Goal: Task Accomplishment & Management: Use online tool/utility

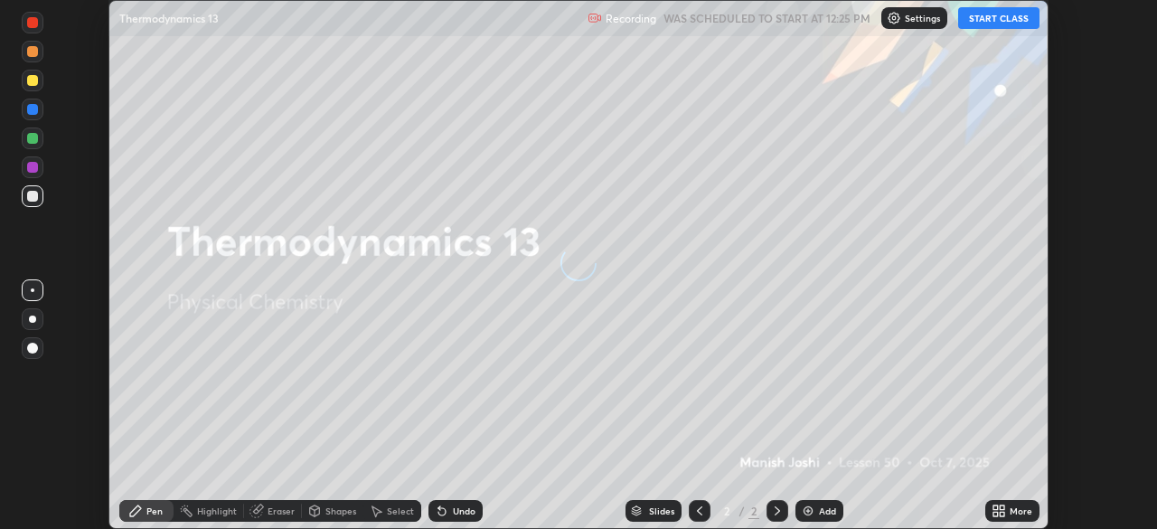
scroll to position [529, 1157]
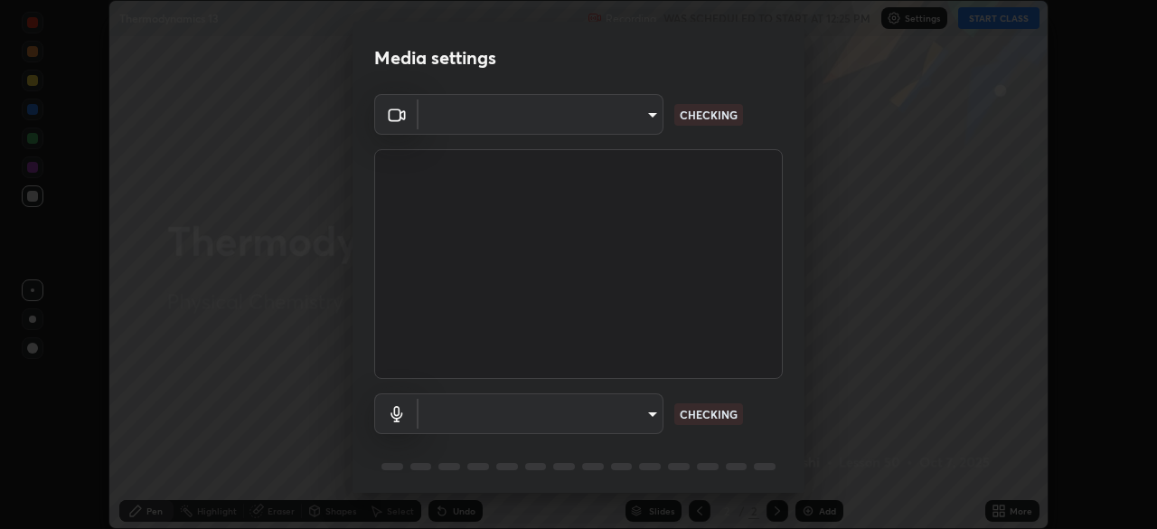
click at [650, 413] on body "Erase all Thermodynamics 13 Recording WAS SCHEDULED TO START AT 12:25 PM Settin…" at bounding box center [578, 264] width 1157 height 529
type input "67417adfccfa8b42c30ef4407fe4a6c493a28e79373338af571501226f50bce5"
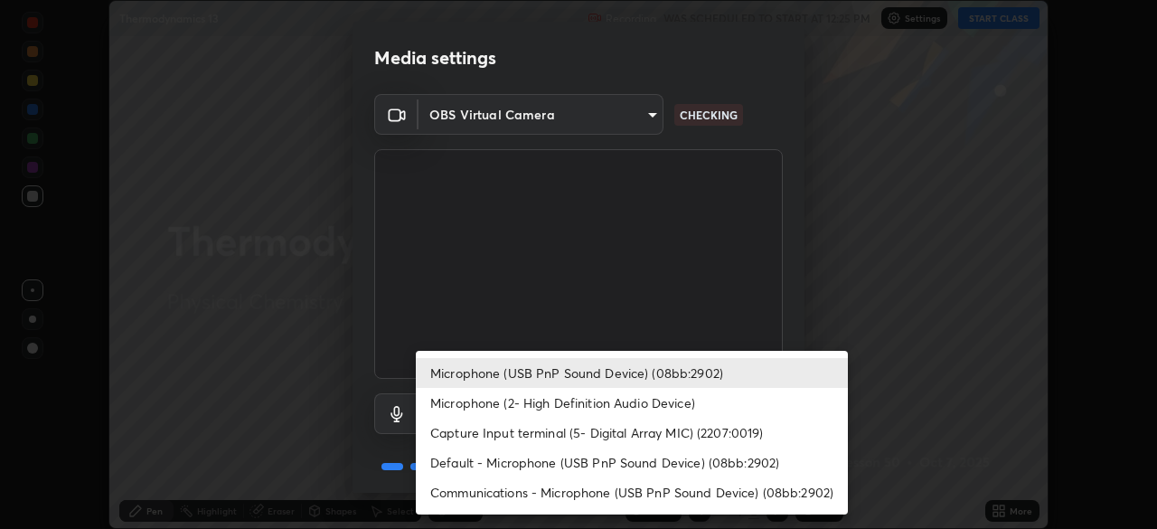
click at [534, 464] on li "Default - Microphone (USB PnP Sound Device) (08bb:2902)" at bounding box center [632, 462] width 432 height 30
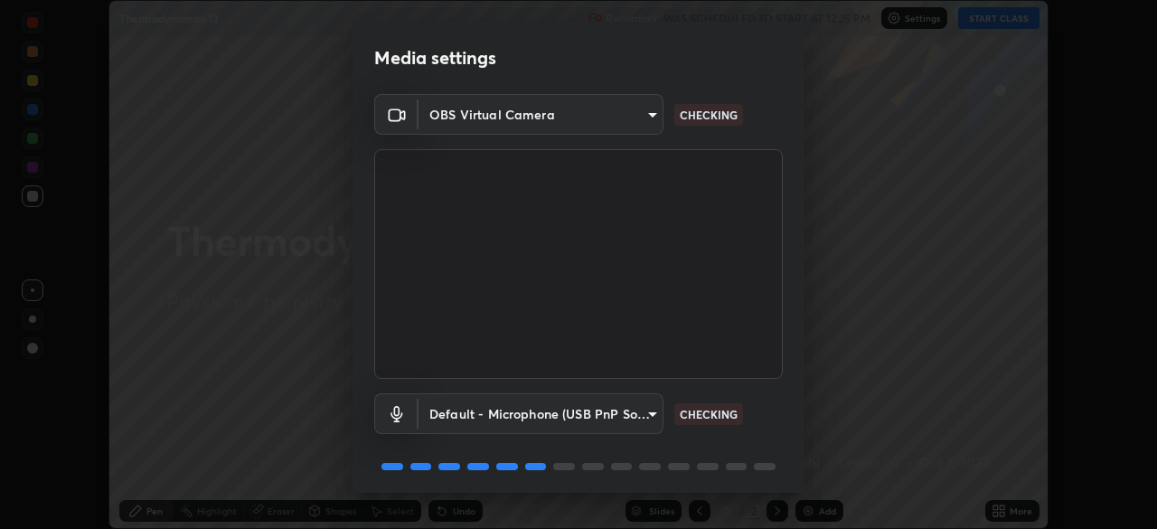
type input "default"
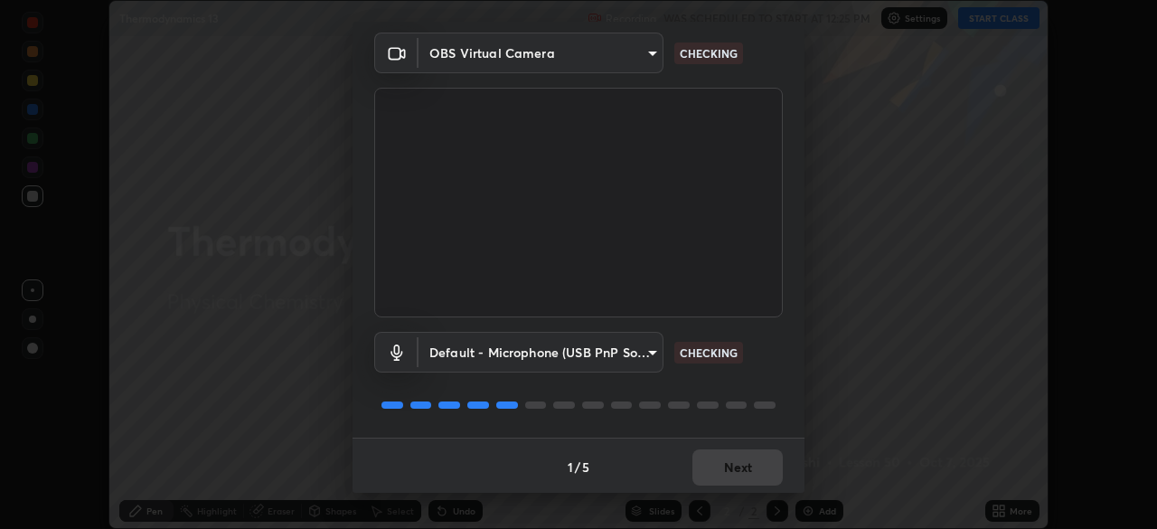
scroll to position [64, 0]
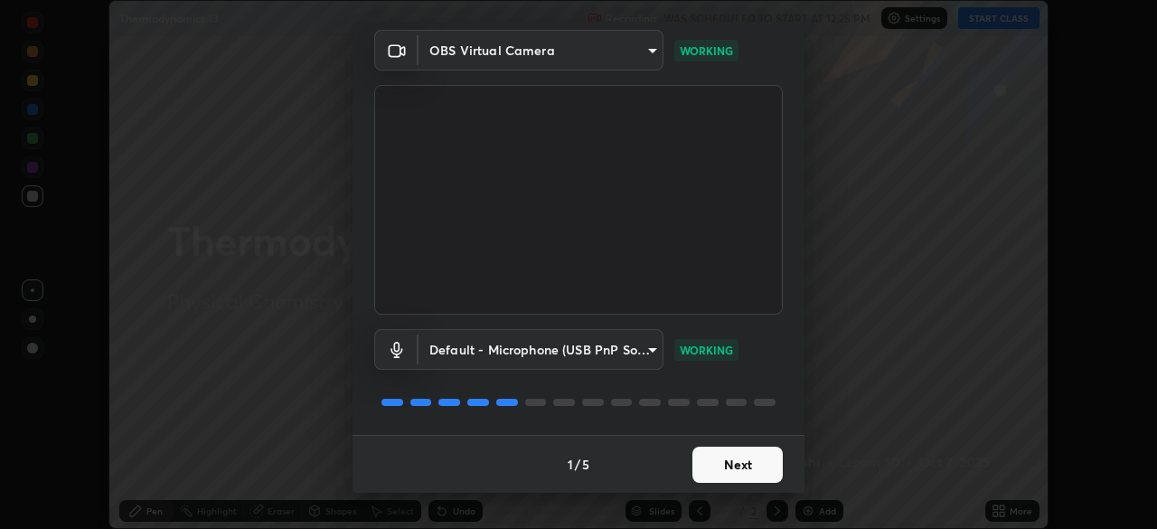
click at [724, 462] on button "Next" at bounding box center [737, 465] width 90 height 36
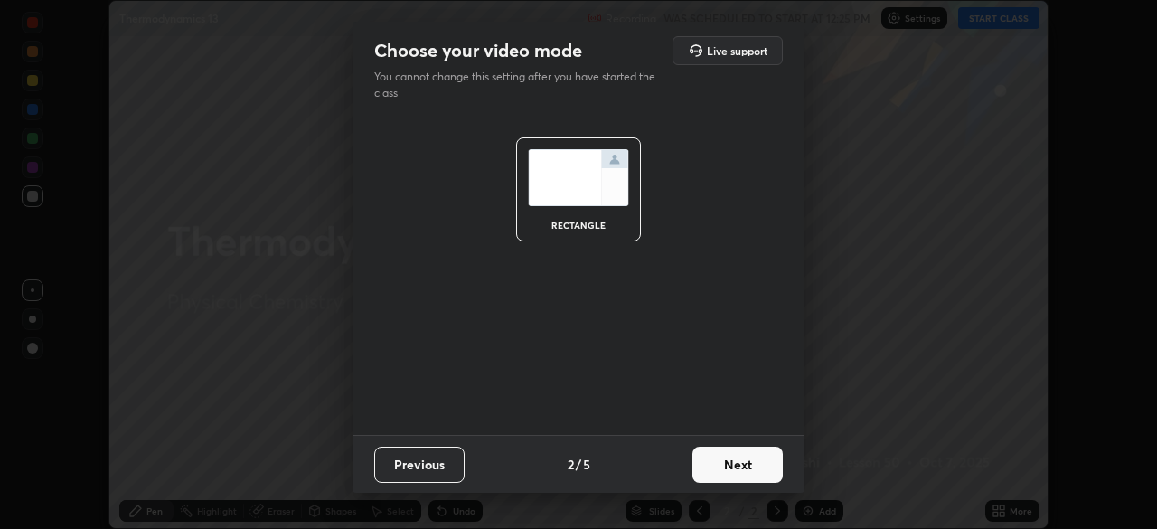
scroll to position [0, 0]
click at [727, 464] on button "Next" at bounding box center [737, 465] width 90 height 36
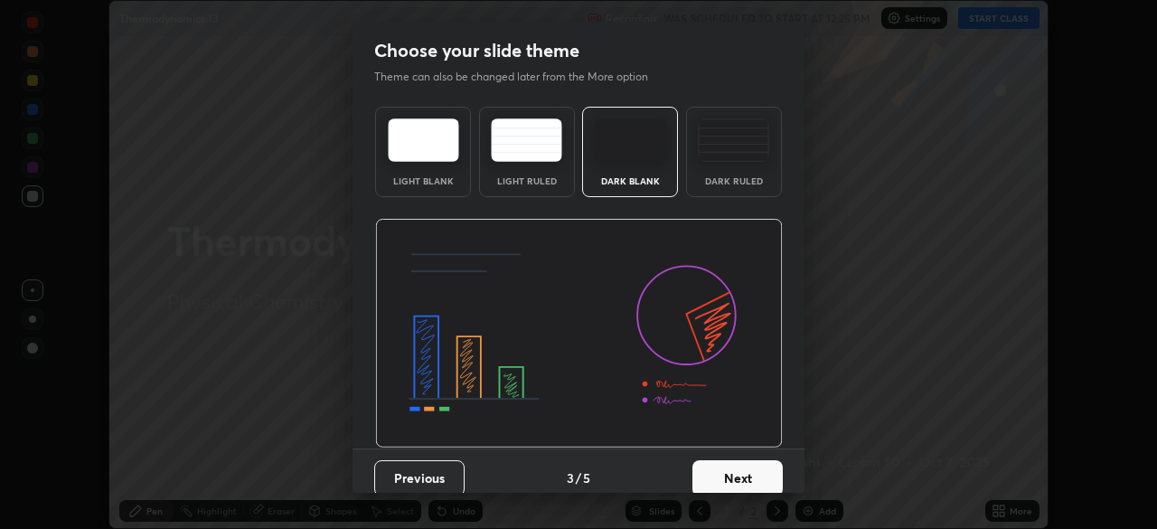
click at [727, 474] on button "Next" at bounding box center [737, 478] width 90 height 36
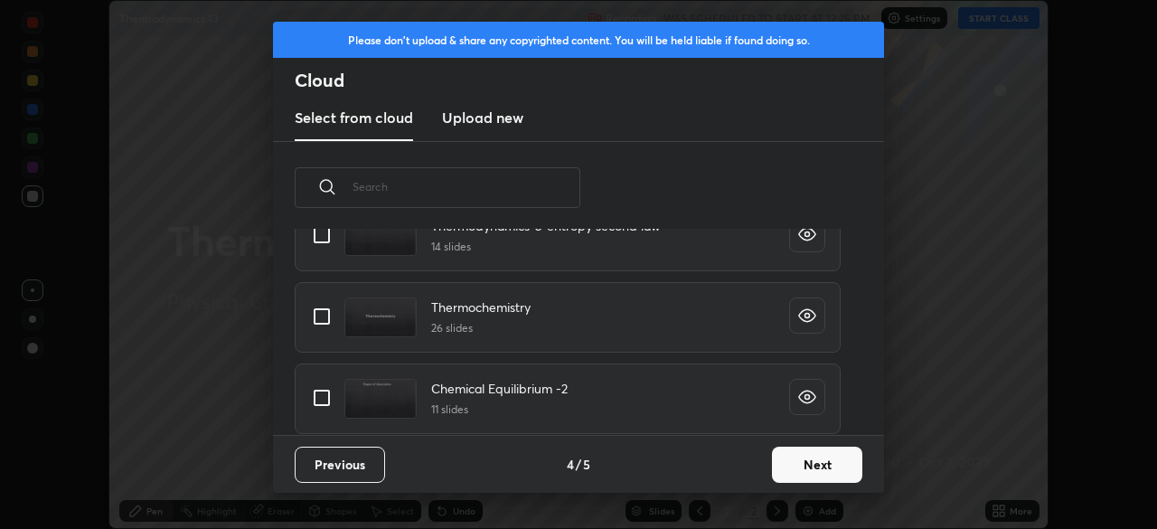
scroll to position [791, 0]
click at [326, 318] on input "grid" at bounding box center [322, 317] width 38 height 38
checkbox input "true"
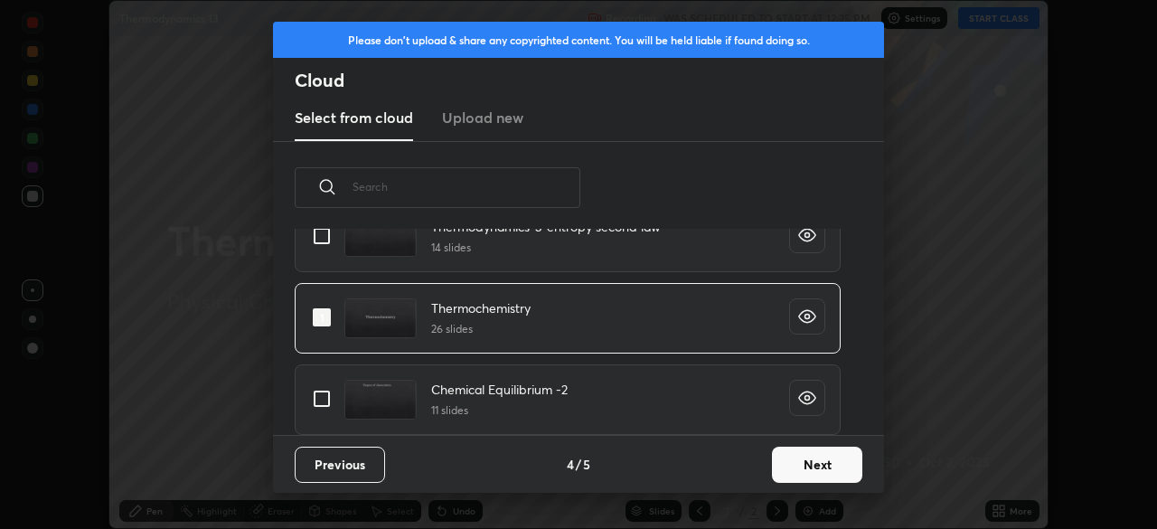
click at [813, 458] on button "Next" at bounding box center [817, 465] width 90 height 36
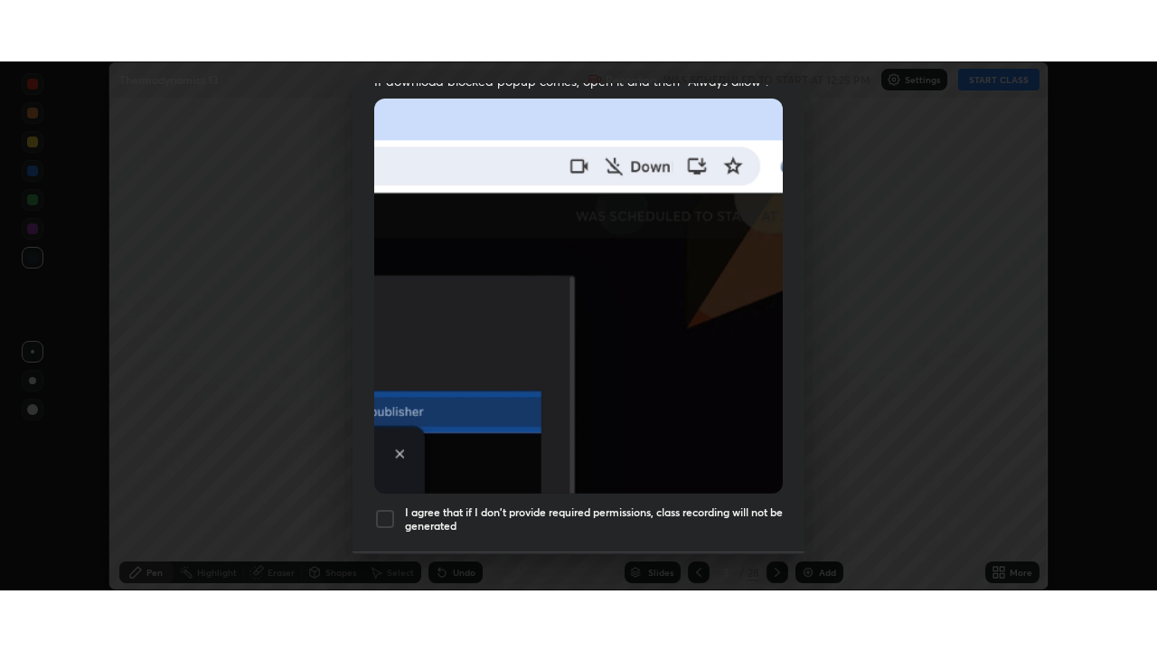
scroll to position [433, 0]
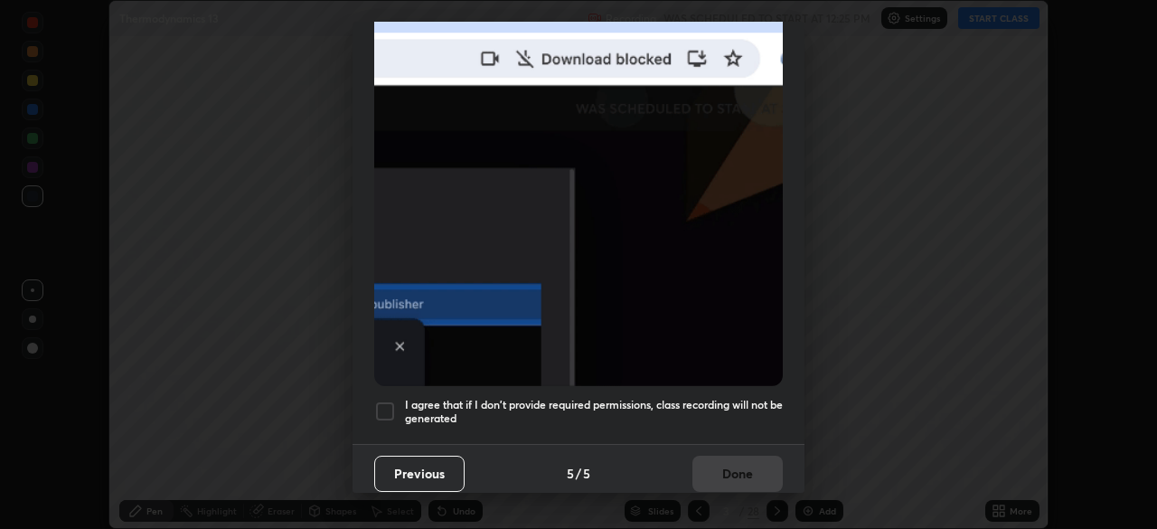
click at [382, 400] on div at bounding box center [385, 411] width 22 height 22
click at [719, 460] on button "Done" at bounding box center [737, 474] width 90 height 36
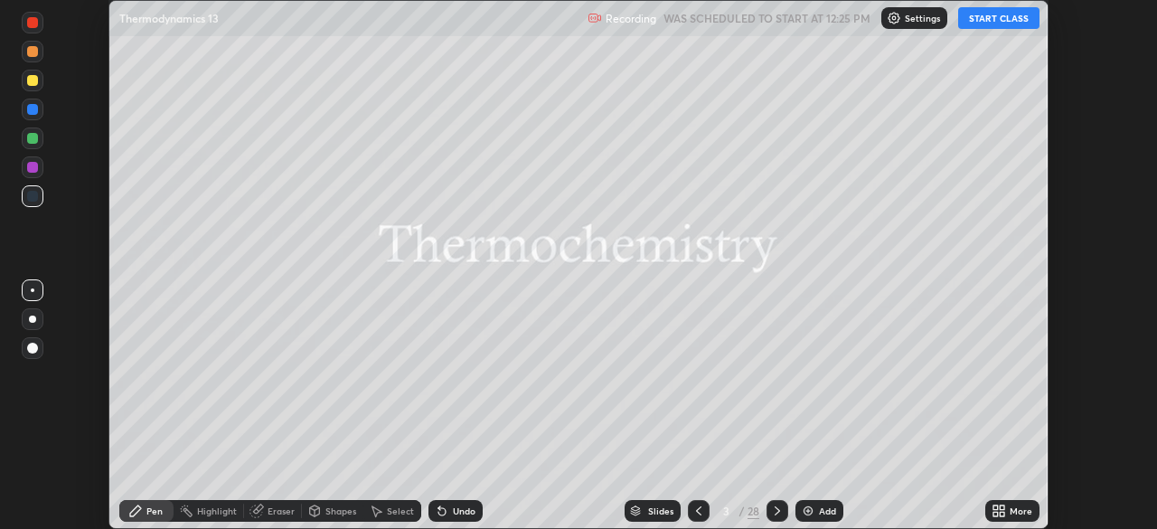
click at [993, 20] on button "START CLASS" at bounding box center [998, 18] width 81 height 22
click at [997, 506] on icon at bounding box center [995, 507] width 5 height 5
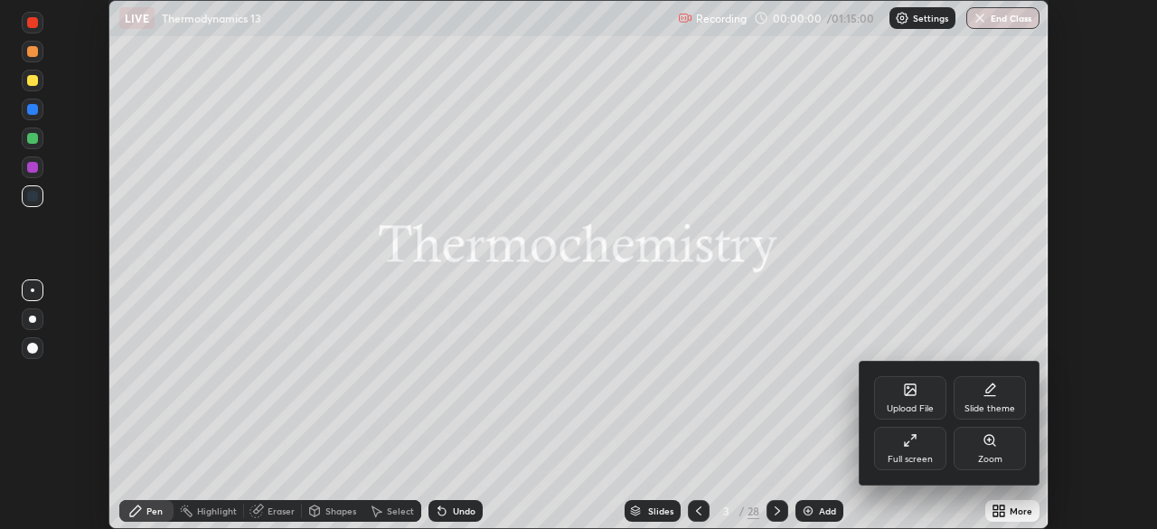
click at [903, 447] on div "Full screen" at bounding box center [910, 448] width 72 height 43
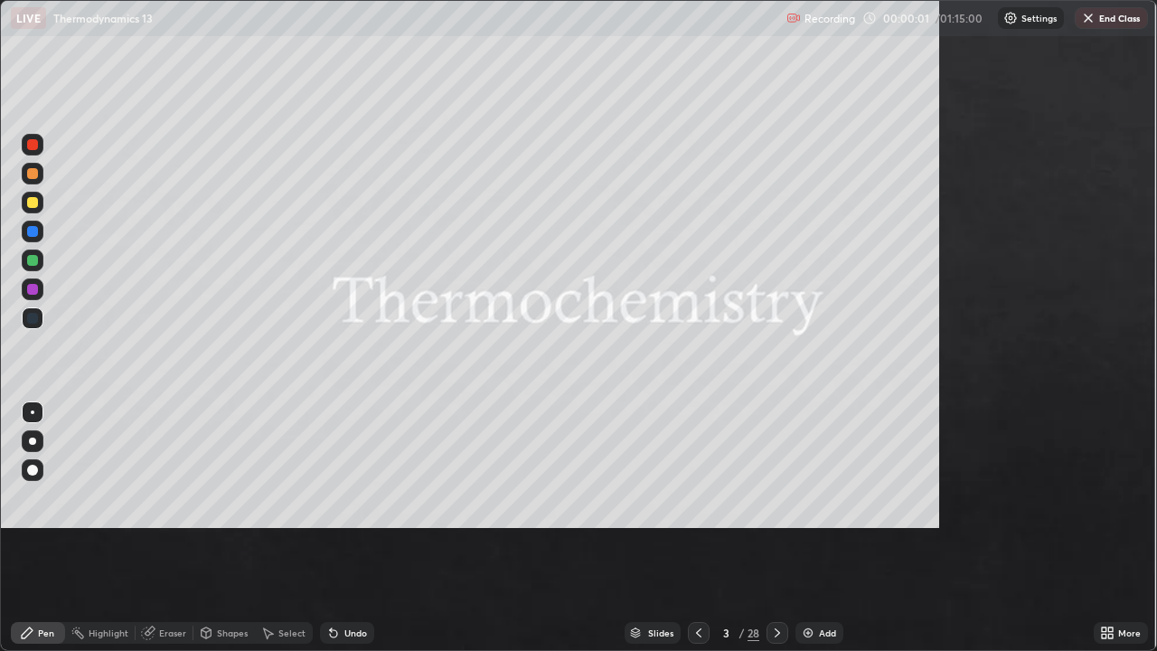
scroll to position [651, 1157]
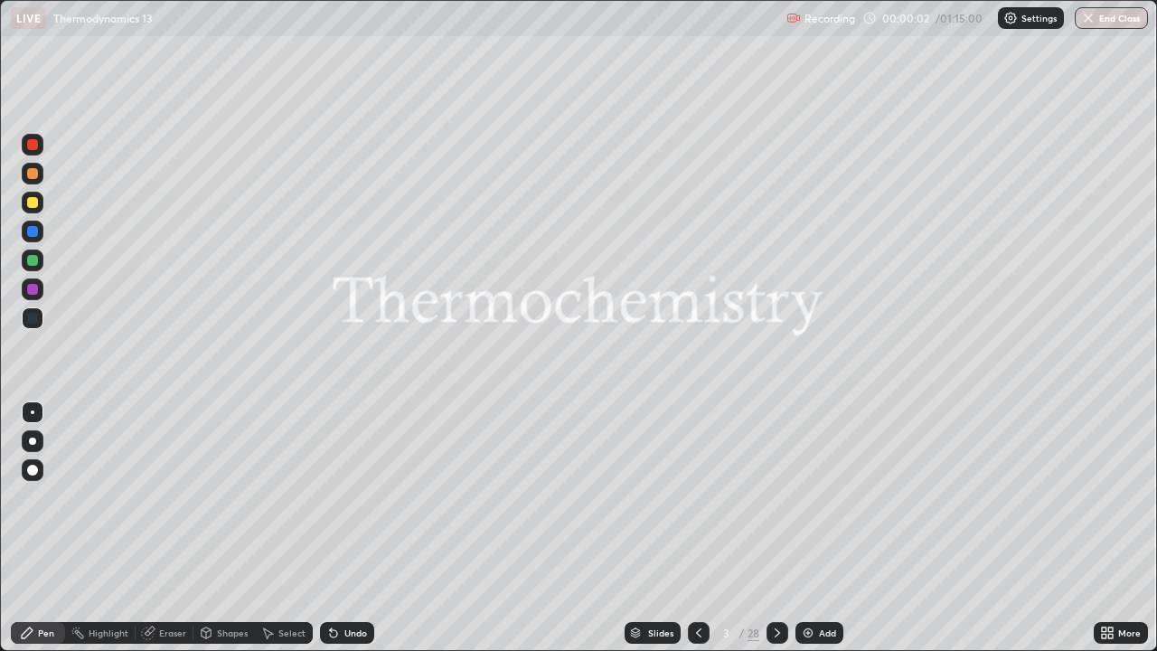
click at [663, 528] on div "Slides" at bounding box center [660, 632] width 25 height 9
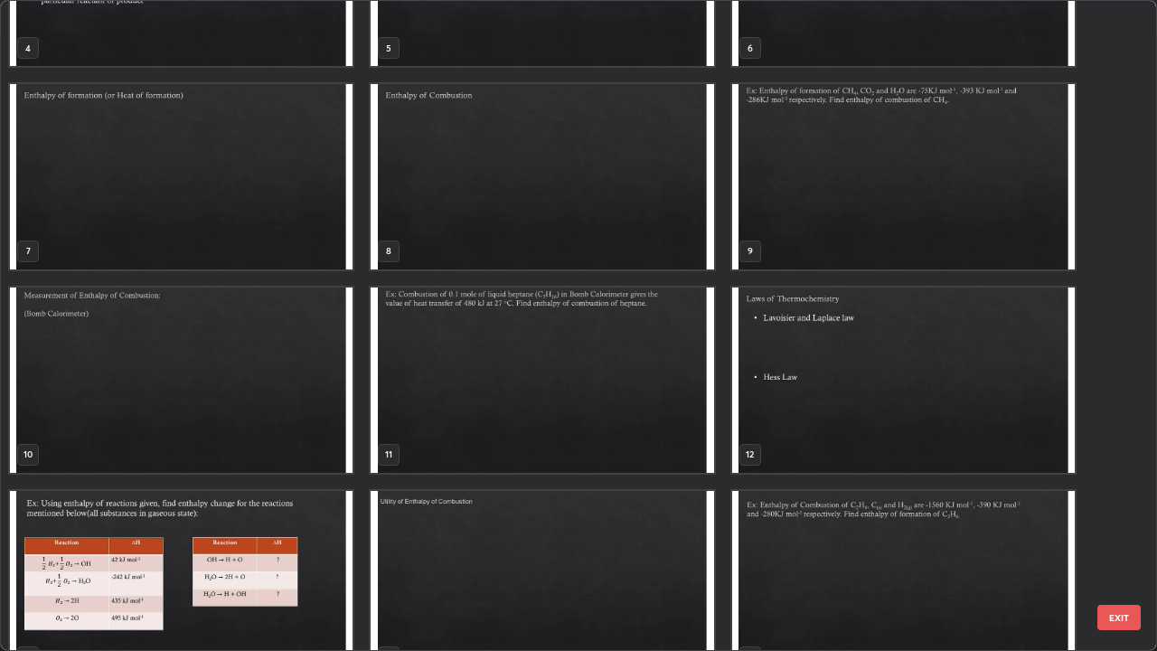
scroll to position [343, 0]
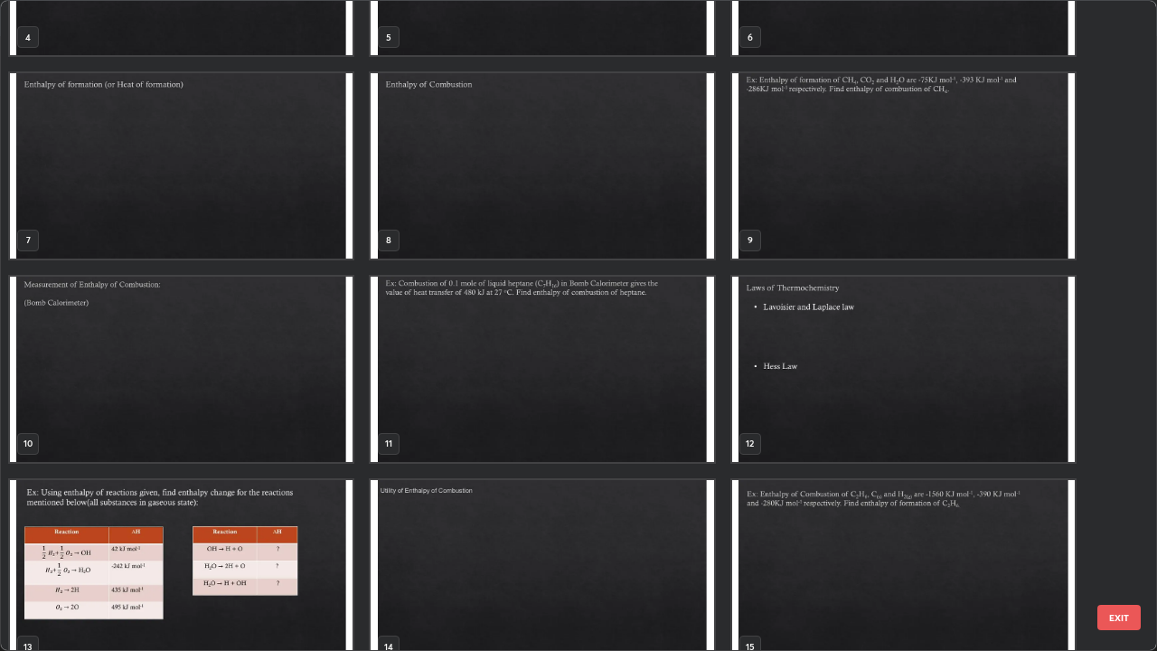
click at [851, 329] on img "grid" at bounding box center [903, 369] width 343 height 185
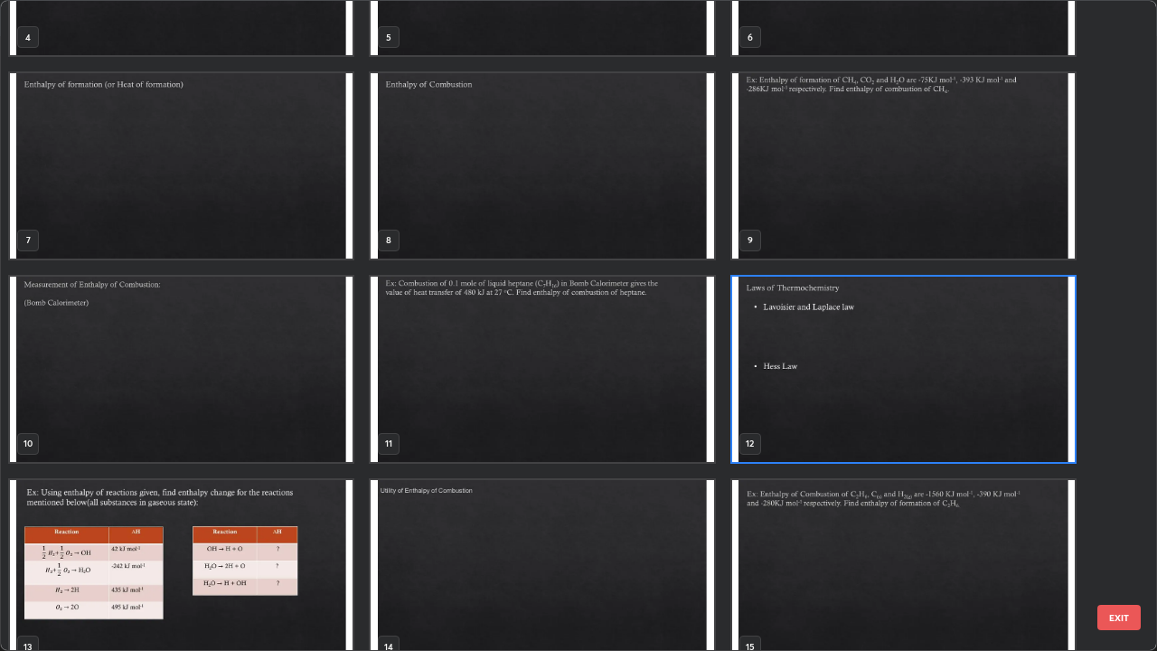
click at [852, 328] on img "grid" at bounding box center [903, 369] width 343 height 185
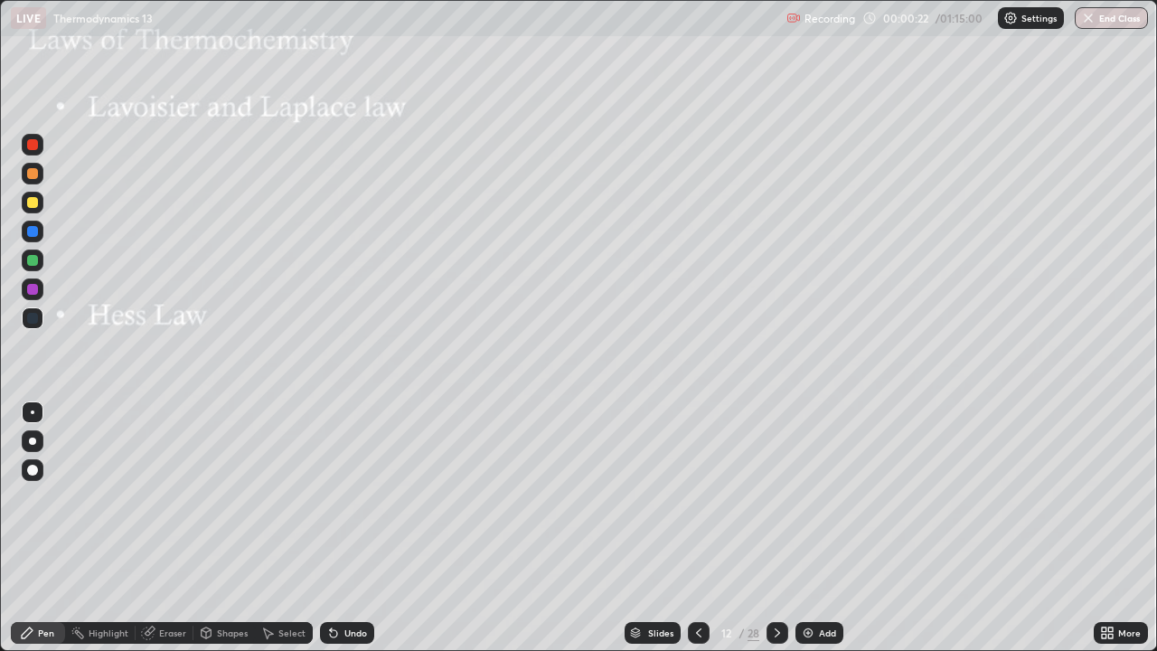
click at [697, 528] on icon at bounding box center [699, 633] width 14 height 14
click at [776, 528] on icon at bounding box center [777, 633] width 14 height 14
click at [697, 528] on icon at bounding box center [699, 633] width 14 height 14
click at [703, 528] on icon at bounding box center [699, 633] width 14 height 14
click at [776, 528] on icon at bounding box center [777, 633] width 14 height 14
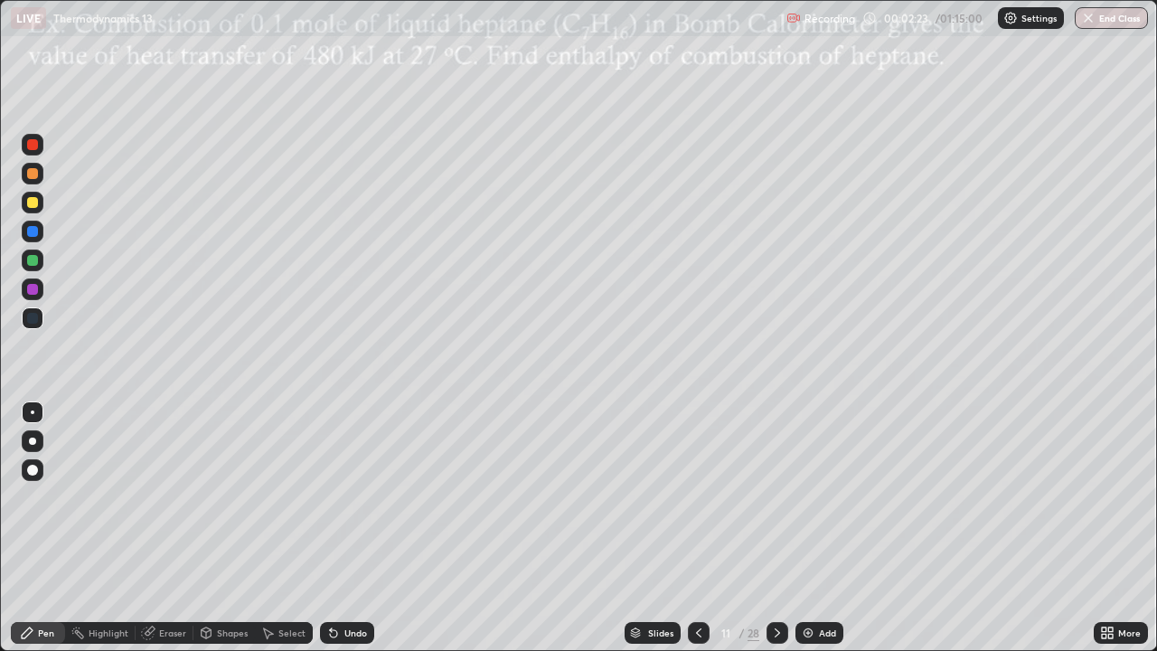
click at [786, 528] on div at bounding box center [778, 633] width 22 height 22
click at [776, 528] on icon at bounding box center [777, 633] width 14 height 14
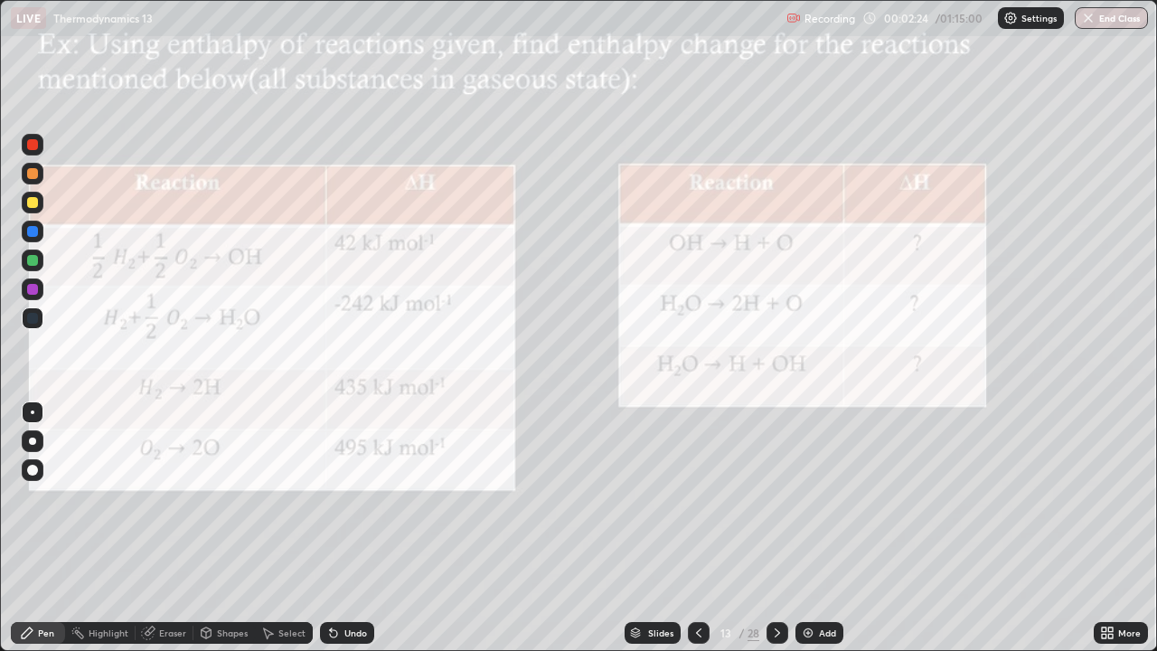
click at [786, 528] on div at bounding box center [778, 633] width 22 height 22
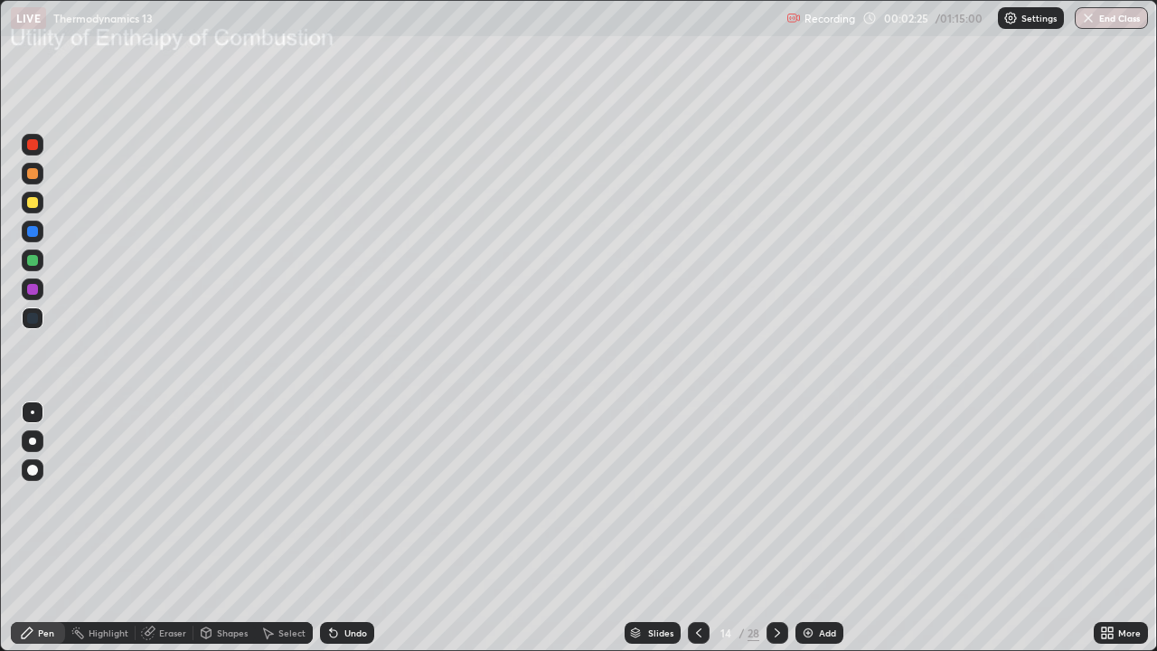
click at [786, 528] on div at bounding box center [778, 633] width 22 height 22
click at [708, 528] on div at bounding box center [699, 633] width 22 height 22
click at [808, 528] on img at bounding box center [808, 633] width 14 height 14
click at [33, 319] on div at bounding box center [32, 318] width 11 height 11
click at [48, 528] on div "Pen" at bounding box center [46, 632] width 16 height 9
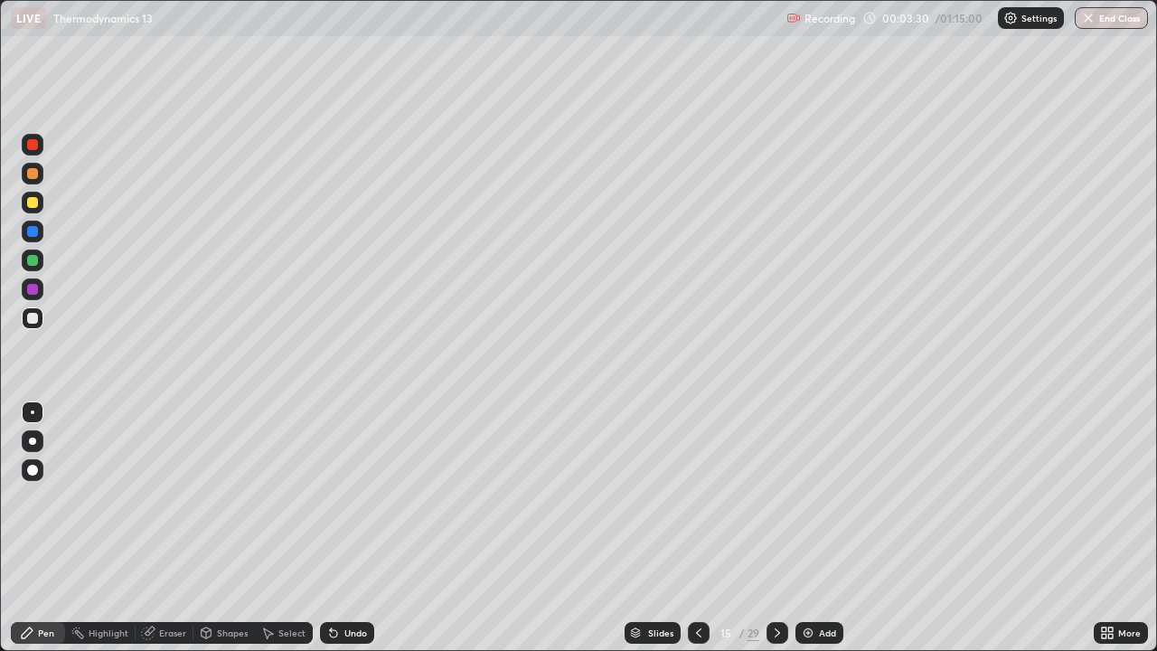
click at [36, 322] on div at bounding box center [32, 318] width 11 height 11
click at [37, 318] on div at bounding box center [32, 318] width 11 height 11
click at [776, 528] on icon at bounding box center [777, 633] width 14 height 14
click at [33, 202] on div at bounding box center [32, 202] width 11 height 11
click at [338, 528] on icon at bounding box center [333, 633] width 14 height 14
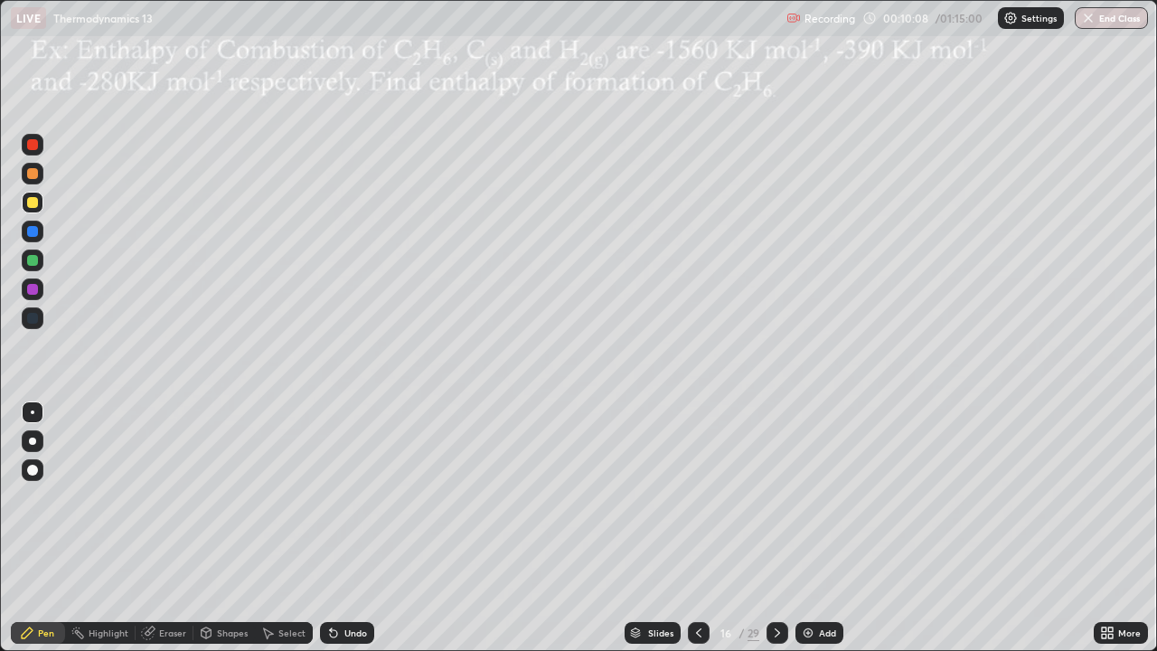
click at [335, 528] on icon at bounding box center [333, 633] width 14 height 14
click at [290, 528] on div "Select" at bounding box center [291, 632] width 27 height 9
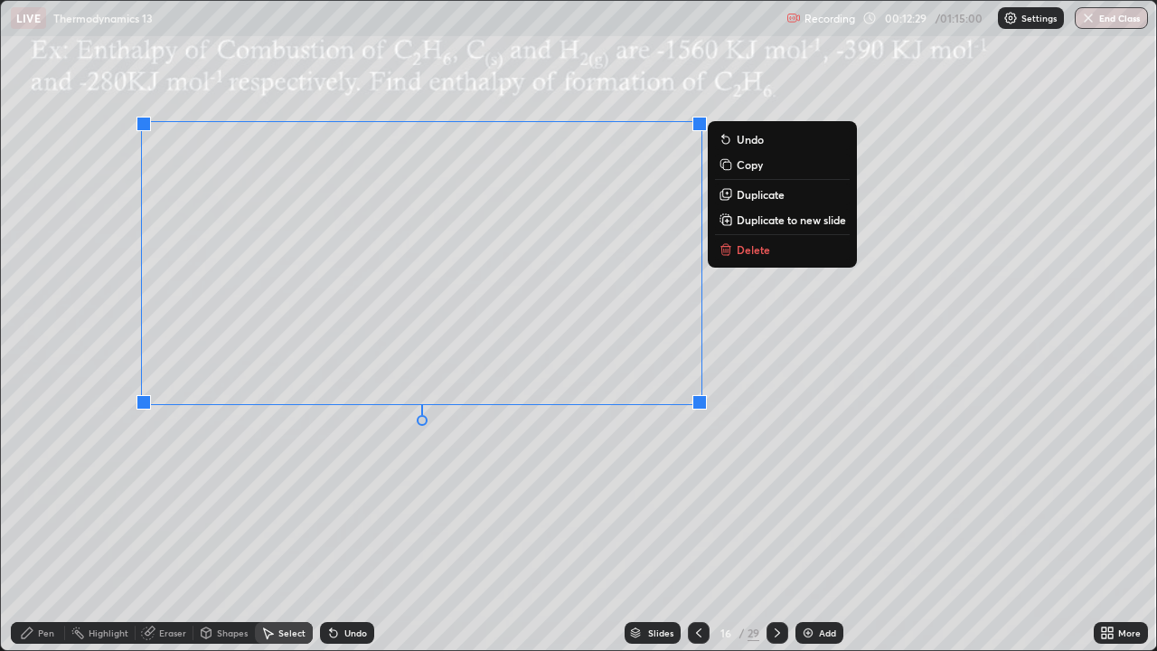
click at [540, 494] on div "0 ° Undo Copy Duplicate Duplicate to new slide Delete" at bounding box center [578, 325] width 1155 height 649
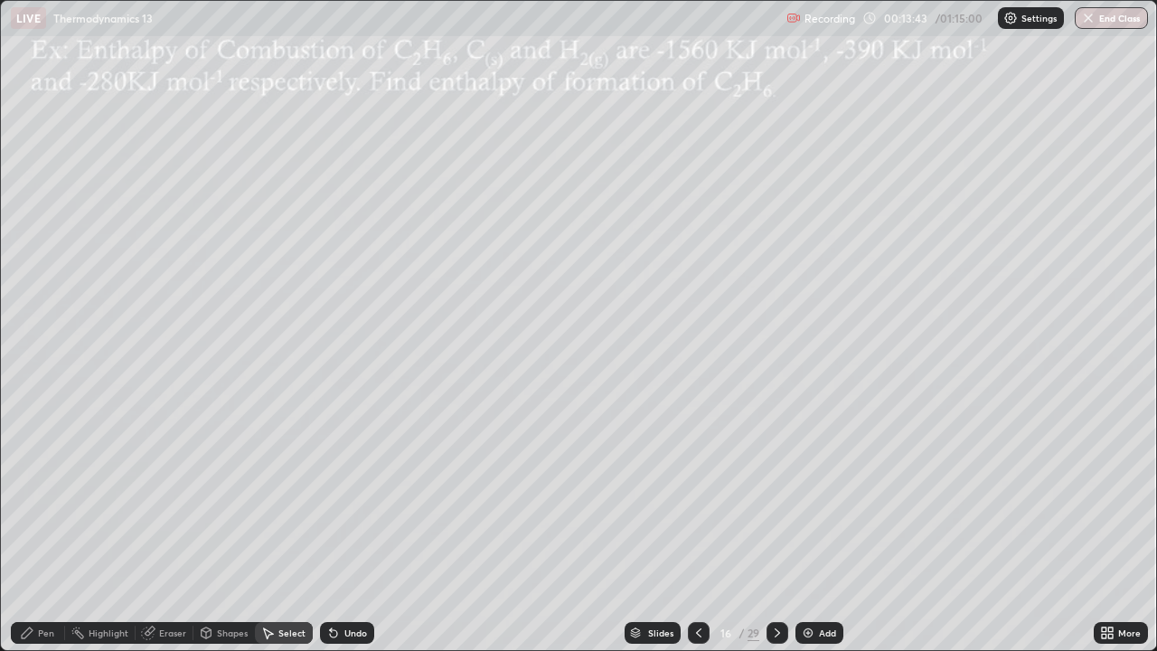
click at [666, 528] on div "Slides" at bounding box center [660, 632] width 25 height 9
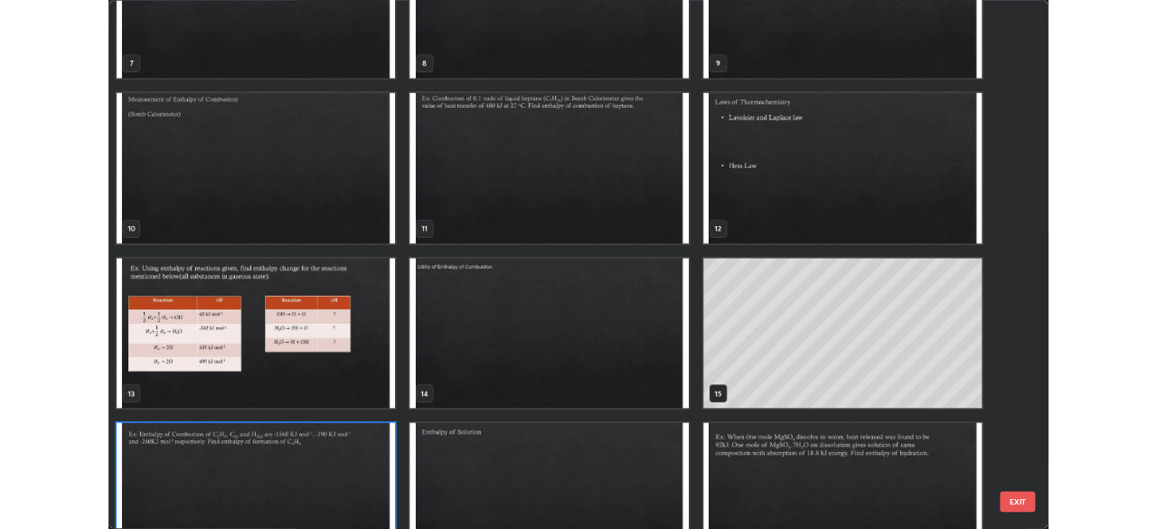
scroll to position [487, 0]
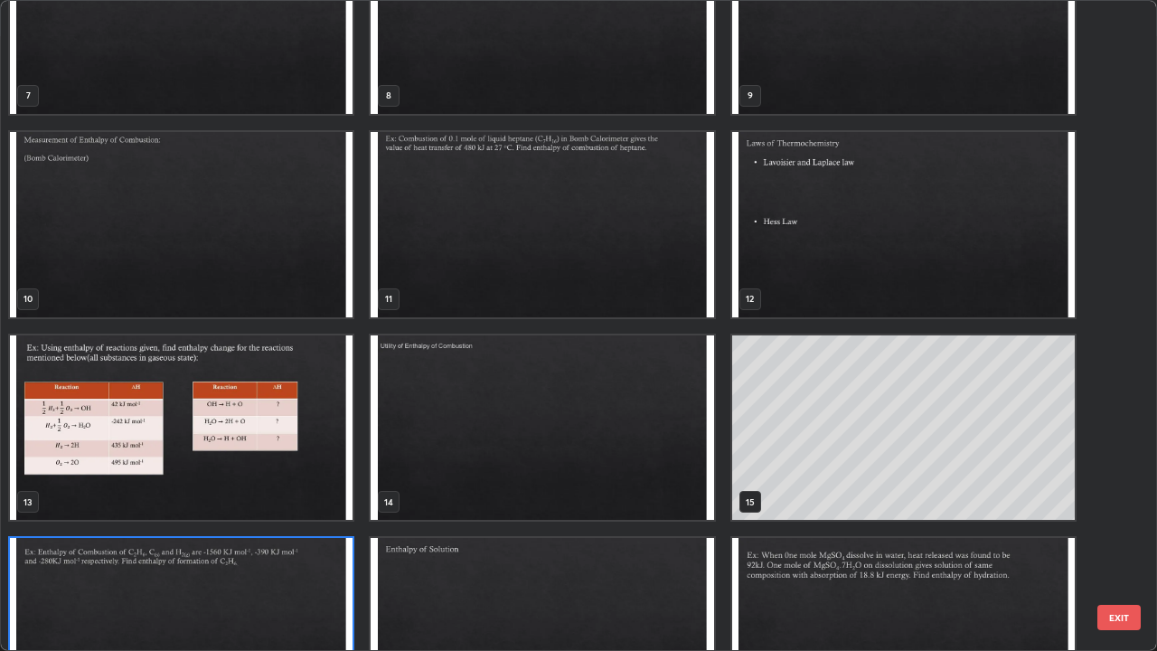
click at [823, 240] on img "grid" at bounding box center [903, 224] width 343 height 185
click at [825, 242] on img "grid" at bounding box center [903, 224] width 343 height 185
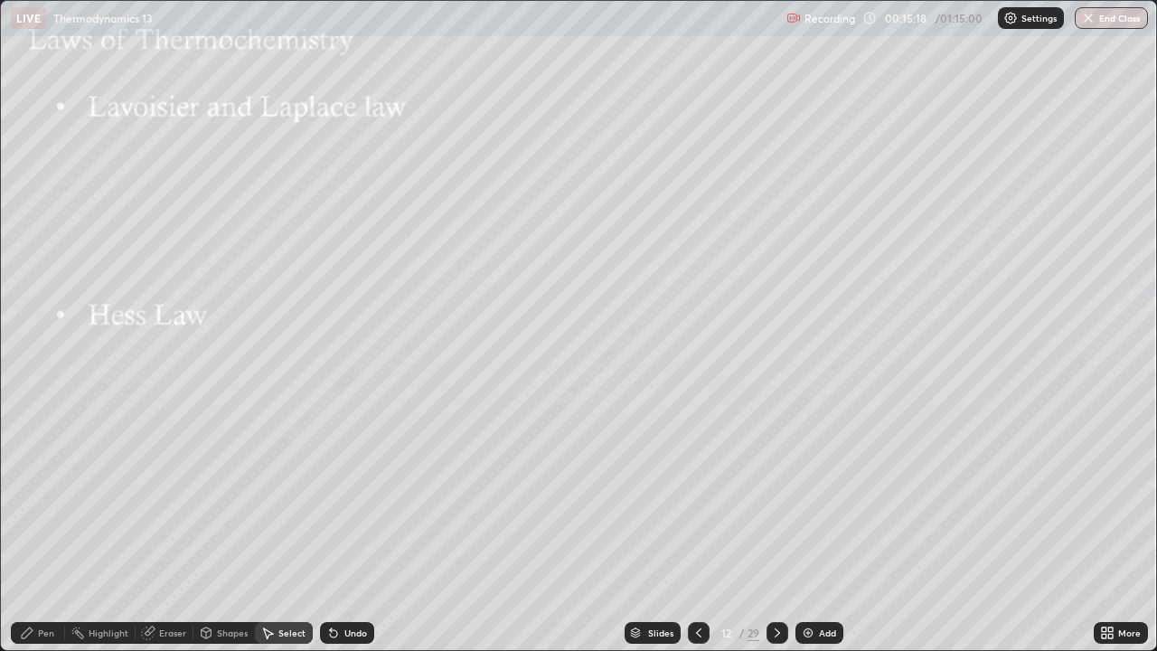
click at [49, 528] on div "Pen" at bounding box center [38, 633] width 54 height 22
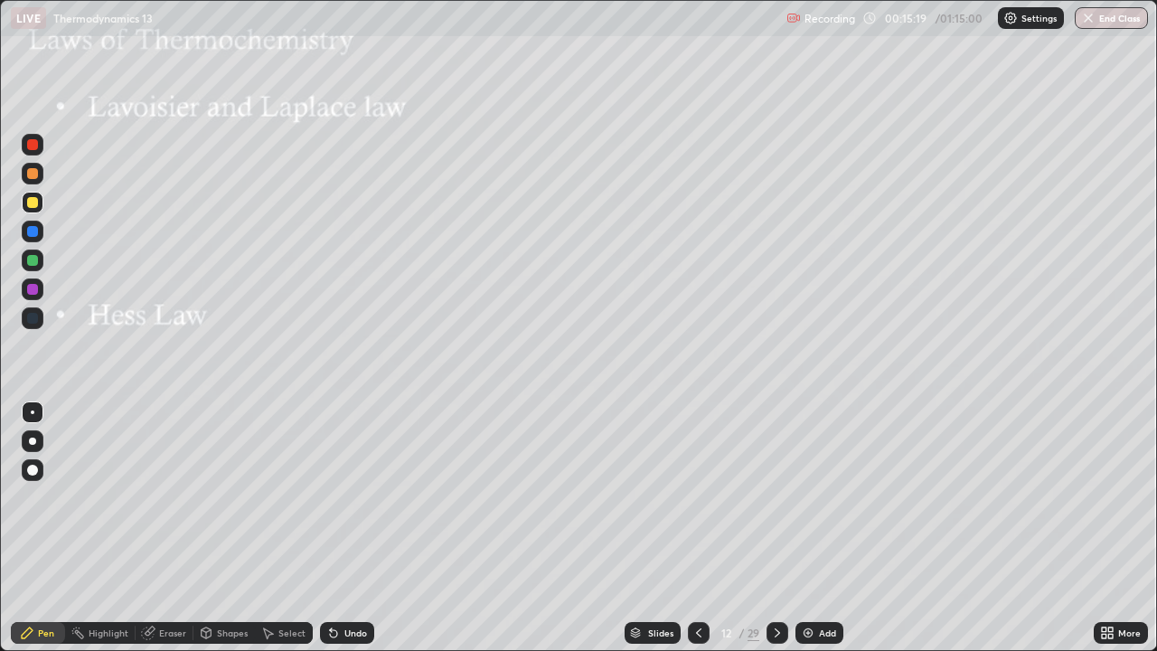
click at [33, 203] on div at bounding box center [32, 202] width 11 height 11
click at [338, 528] on div "Undo" at bounding box center [347, 633] width 54 height 22
click at [335, 528] on div "Undo" at bounding box center [347, 633] width 54 height 22
click at [34, 264] on div at bounding box center [32, 260] width 11 height 11
click at [355, 528] on div "Undo" at bounding box center [347, 633] width 54 height 22
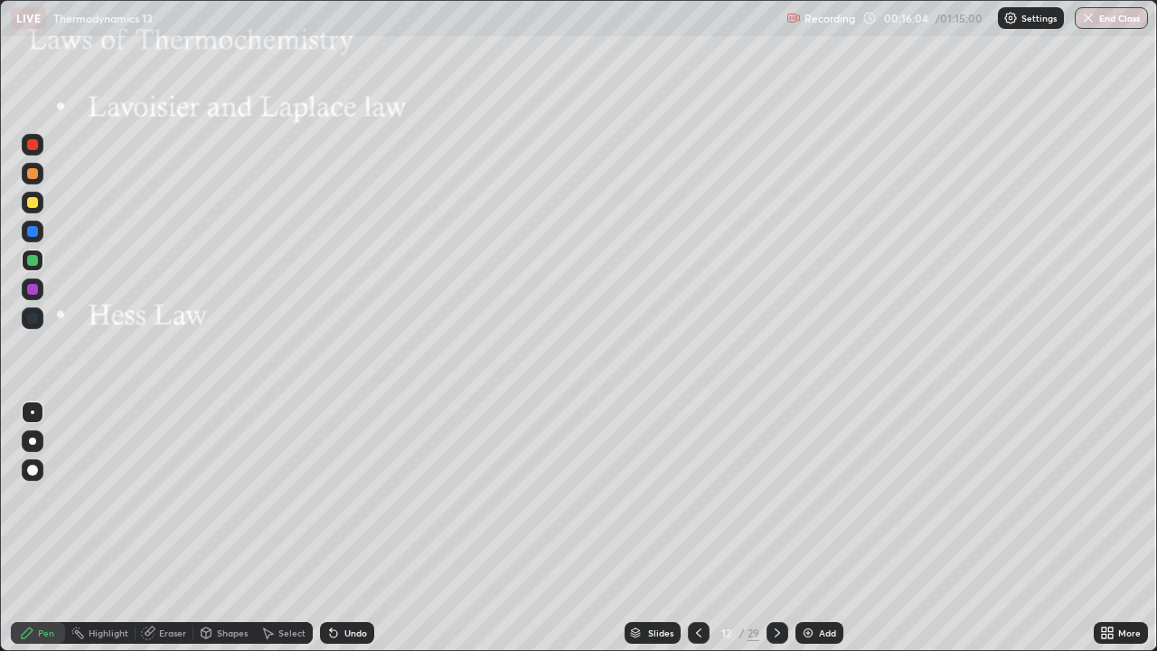
click at [349, 528] on div "Undo" at bounding box center [355, 632] width 23 height 9
click at [30, 201] on div at bounding box center [32, 202] width 11 height 11
click at [33, 289] on div at bounding box center [32, 289] width 11 height 11
click at [35, 198] on div at bounding box center [32, 202] width 11 height 11
click at [811, 528] on img at bounding box center [808, 633] width 14 height 14
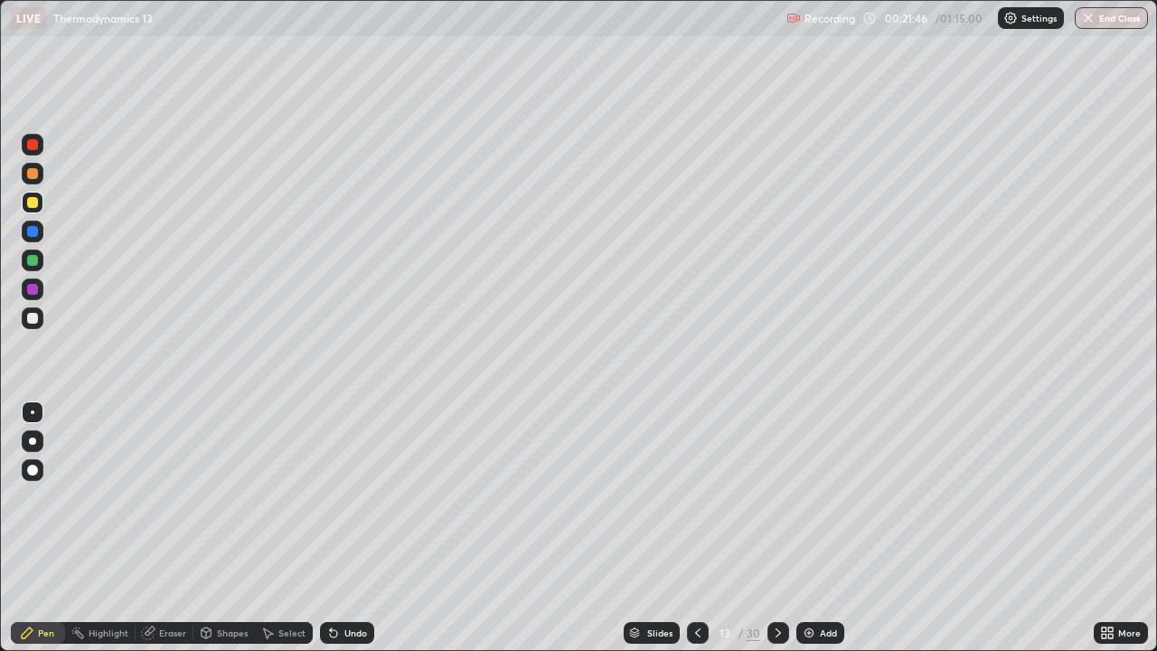
click at [33, 318] on div at bounding box center [32, 318] width 11 height 11
click at [330, 528] on icon at bounding box center [331, 629] width 2 height 2
click at [334, 528] on icon at bounding box center [333, 633] width 14 height 14
click at [344, 528] on div "Undo" at bounding box center [355, 632] width 23 height 9
click at [34, 207] on div at bounding box center [32, 202] width 11 height 11
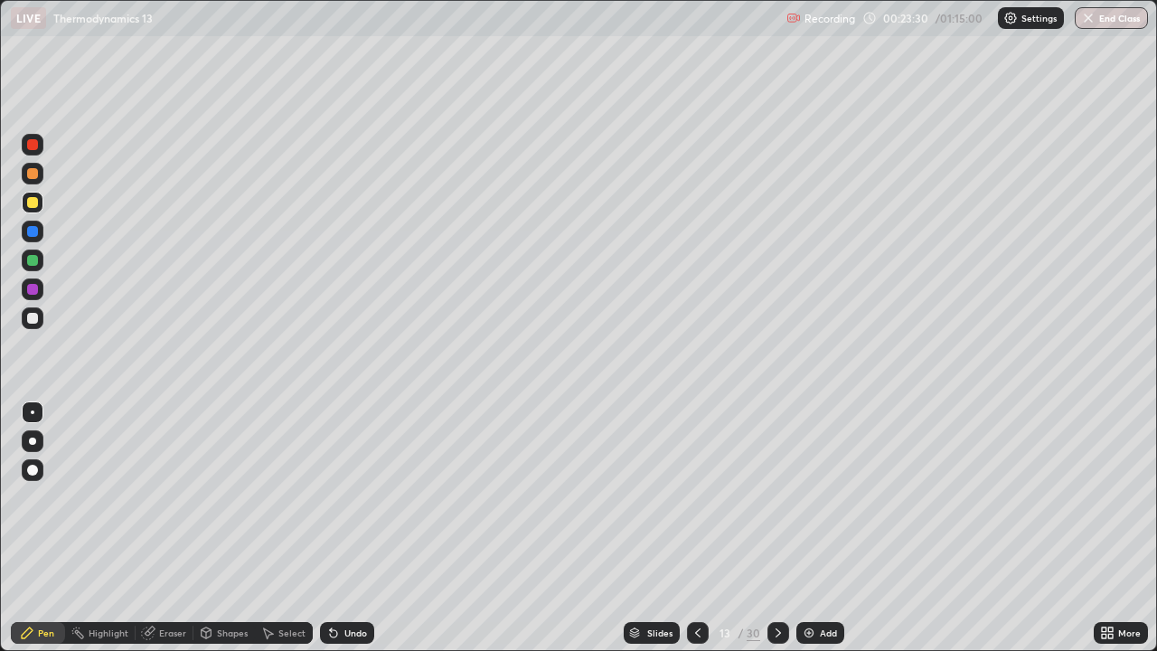
click at [36, 204] on div at bounding box center [32, 202] width 11 height 11
click at [34, 174] on div at bounding box center [32, 173] width 11 height 11
click at [35, 260] on div at bounding box center [32, 260] width 11 height 11
click at [34, 172] on div at bounding box center [32, 173] width 11 height 11
click at [810, 528] on img at bounding box center [809, 633] width 14 height 14
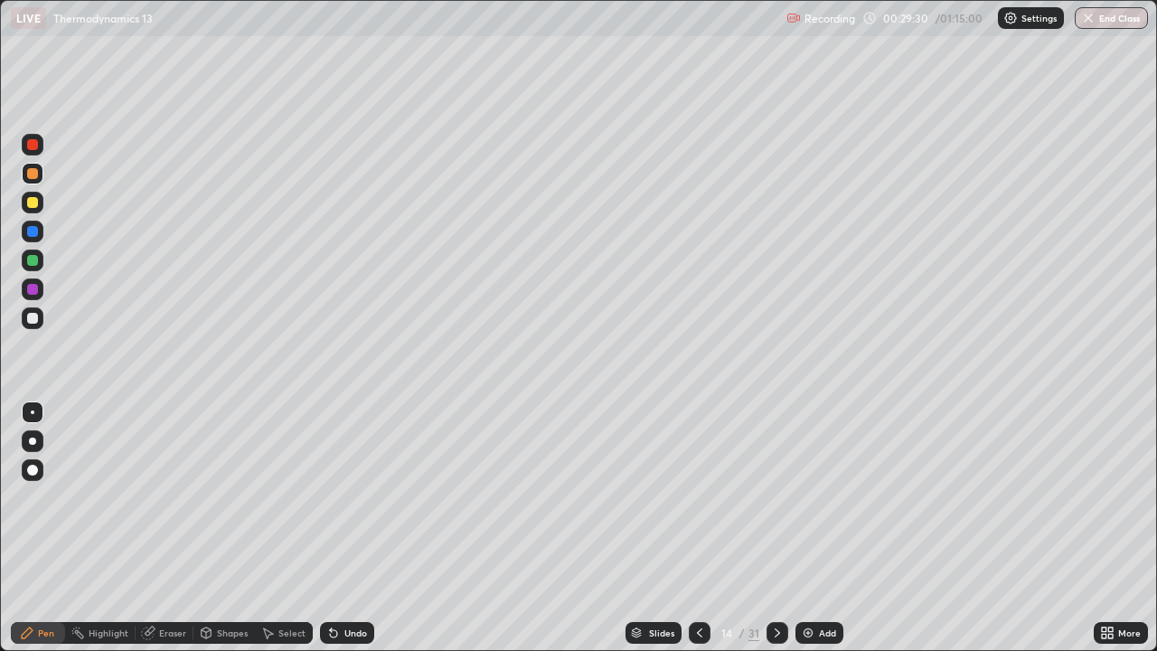
click at [36, 320] on div at bounding box center [32, 318] width 11 height 11
click at [689, 528] on div at bounding box center [700, 633] width 22 height 22
click at [776, 528] on icon at bounding box center [777, 633] width 14 height 14
click at [41, 205] on div at bounding box center [33, 203] width 22 height 22
click at [37, 259] on div at bounding box center [32, 260] width 11 height 11
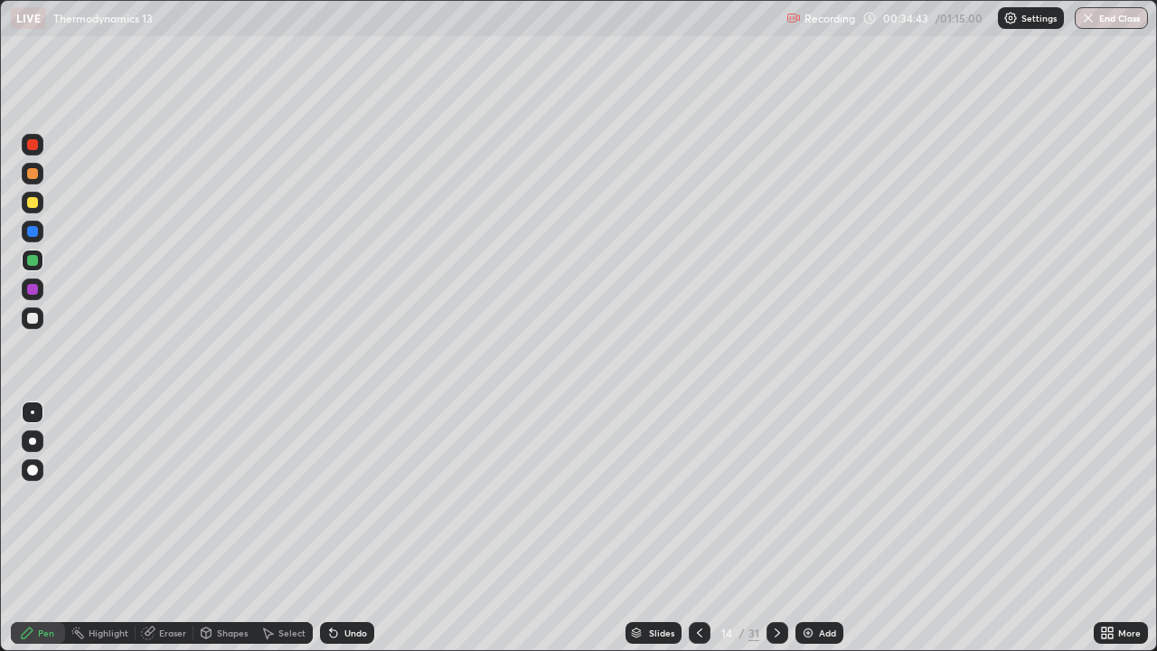
click at [33, 202] on div at bounding box center [32, 202] width 11 height 11
click at [776, 528] on icon at bounding box center [777, 633] width 14 height 14
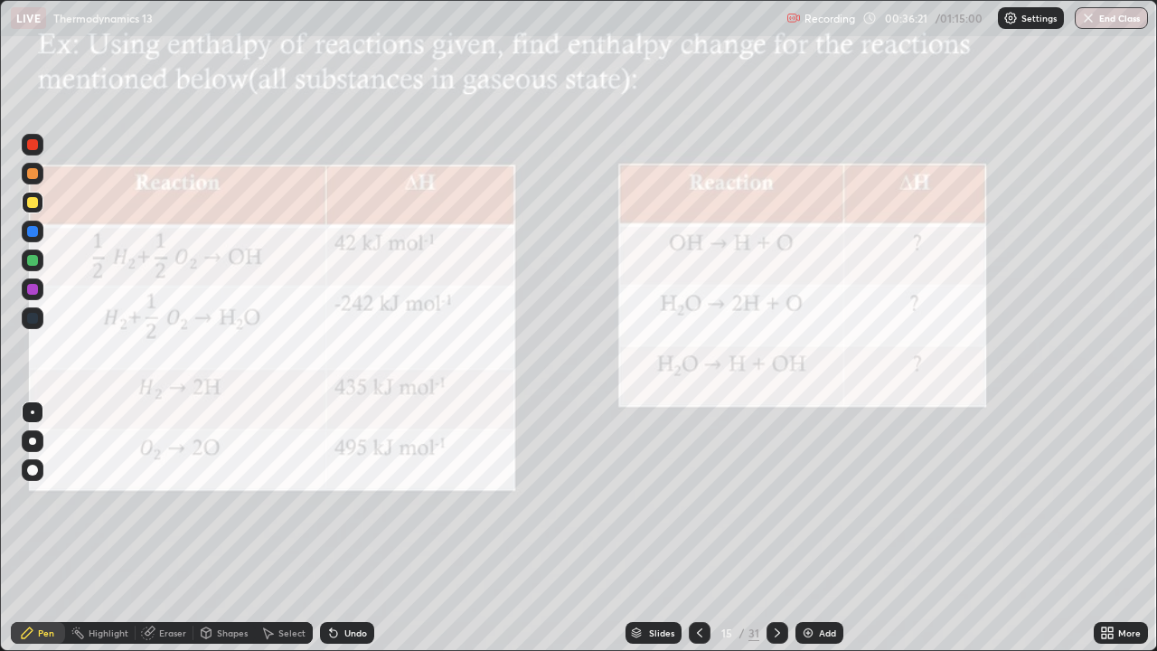
click at [295, 528] on div "Select" at bounding box center [291, 632] width 27 height 9
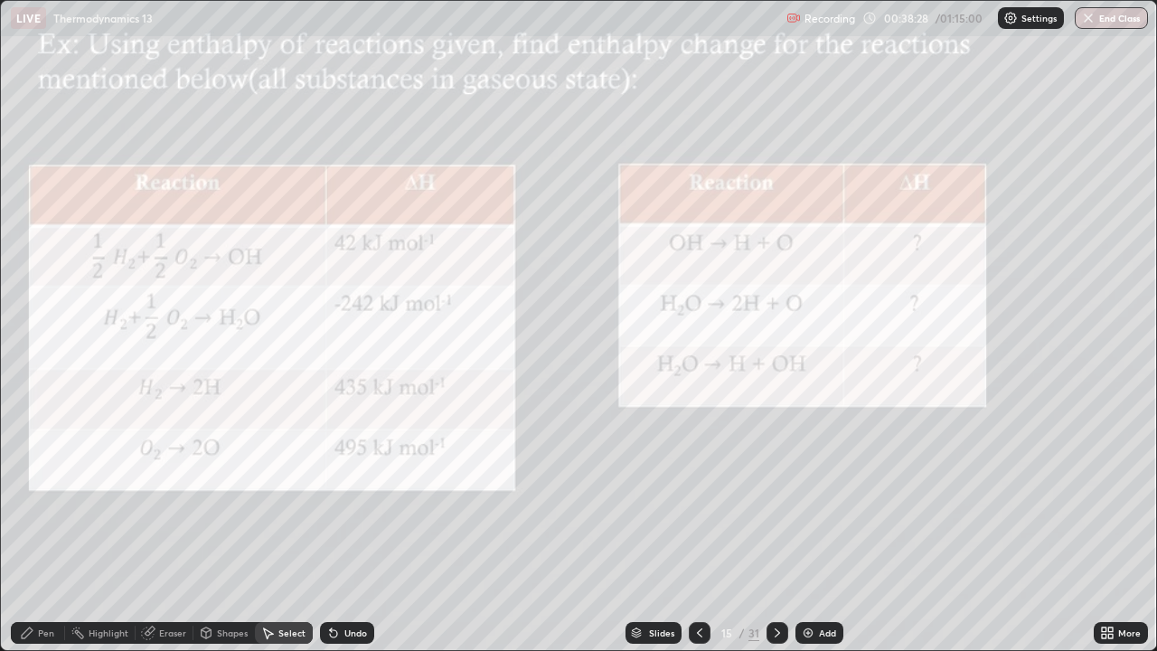
click at [783, 528] on div at bounding box center [778, 633] width 22 height 22
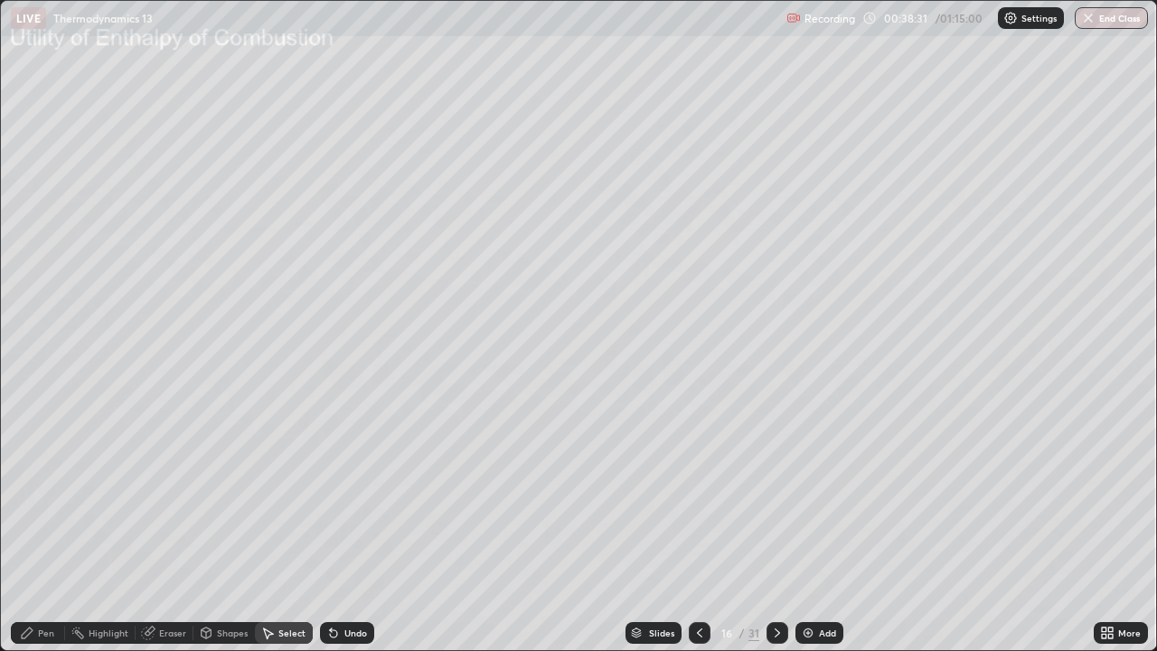
click at [776, 528] on icon at bounding box center [777, 633] width 14 height 14
click at [223, 528] on div "Shapes" at bounding box center [232, 632] width 31 height 9
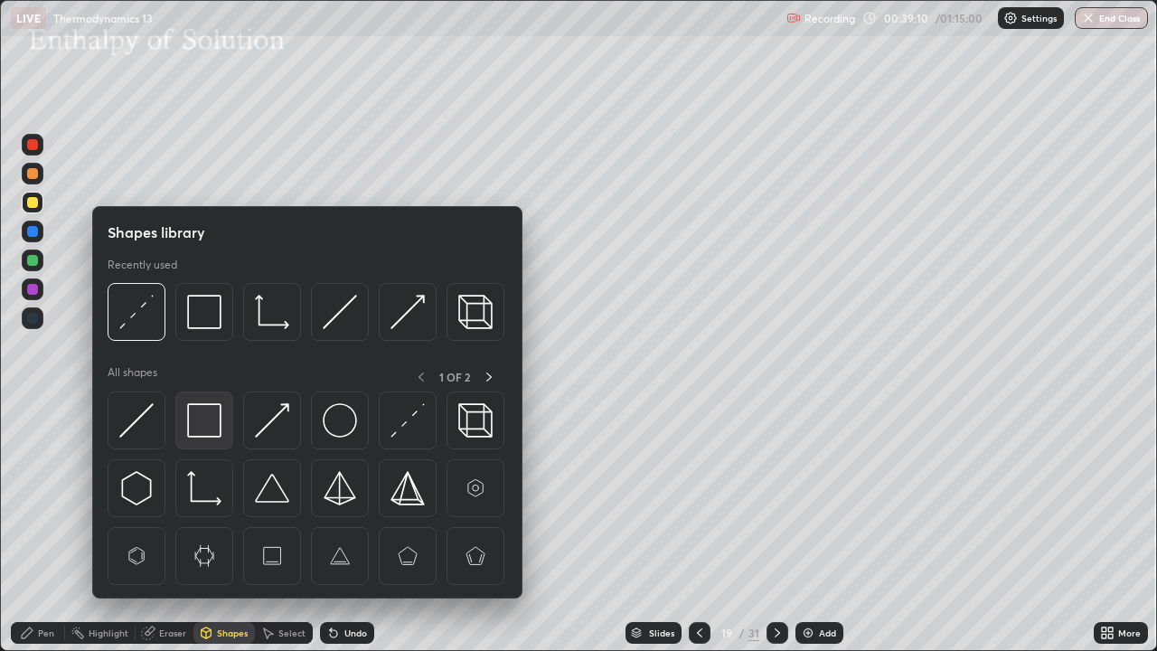
click at [218, 424] on img at bounding box center [204, 420] width 34 height 34
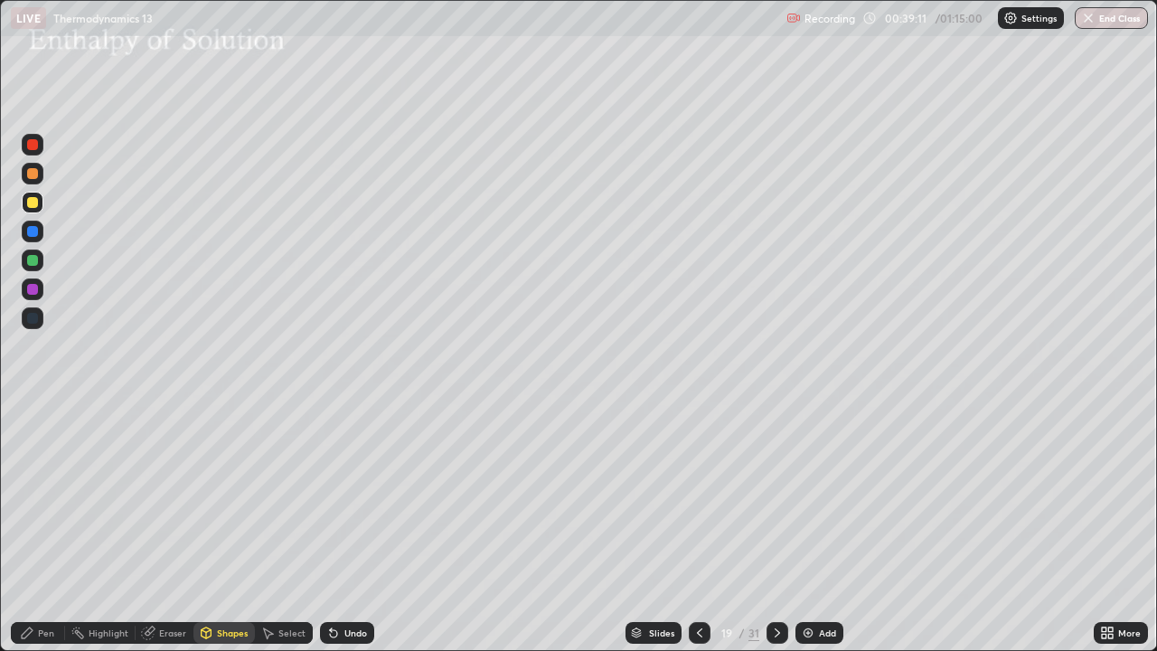
click at [36, 205] on div at bounding box center [32, 202] width 11 height 11
click at [33, 228] on div at bounding box center [32, 231] width 11 height 11
click at [166, 528] on div "Eraser" at bounding box center [172, 632] width 27 height 9
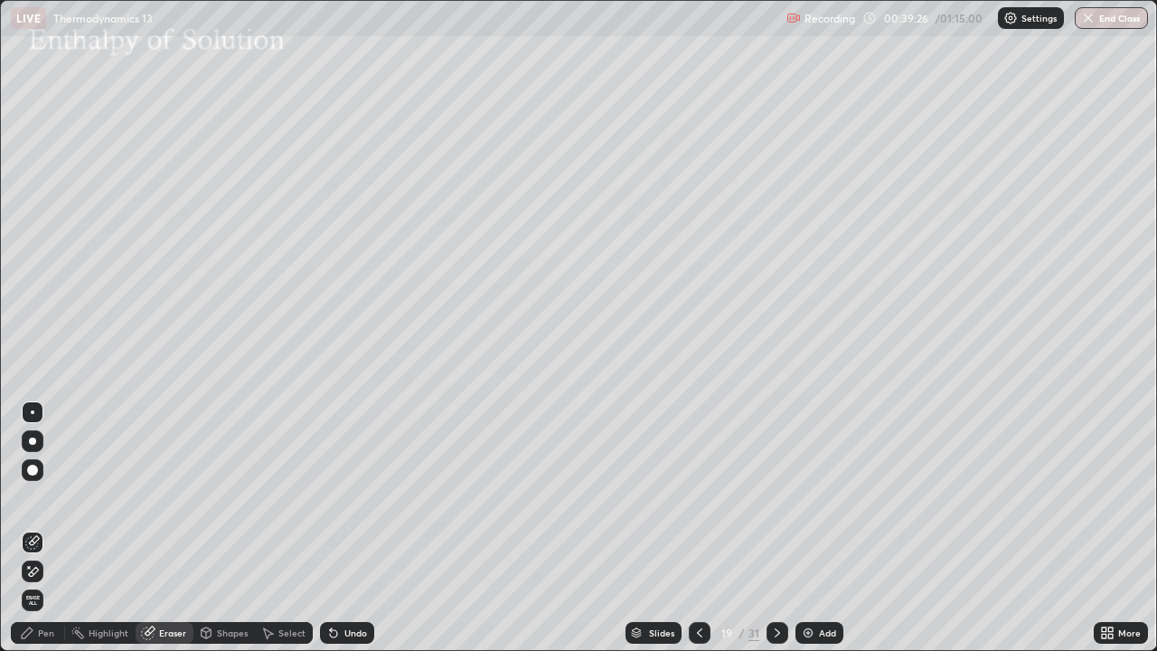
click at [275, 528] on div "Select" at bounding box center [284, 633] width 58 height 22
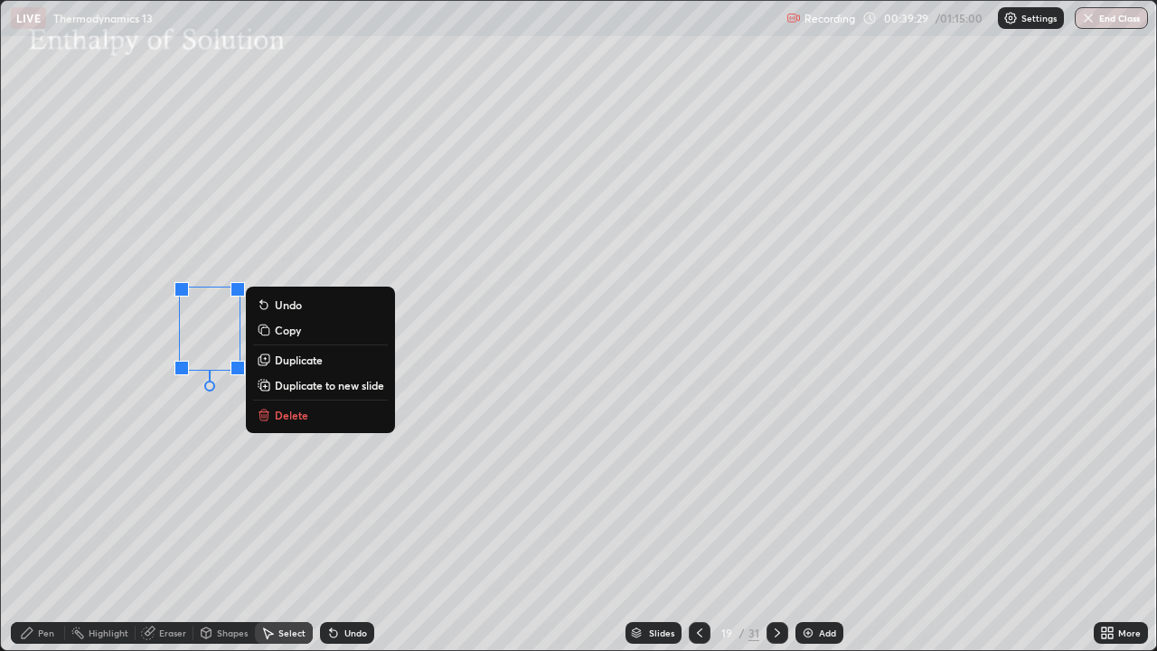
click at [286, 332] on p "Copy" at bounding box center [288, 330] width 26 height 14
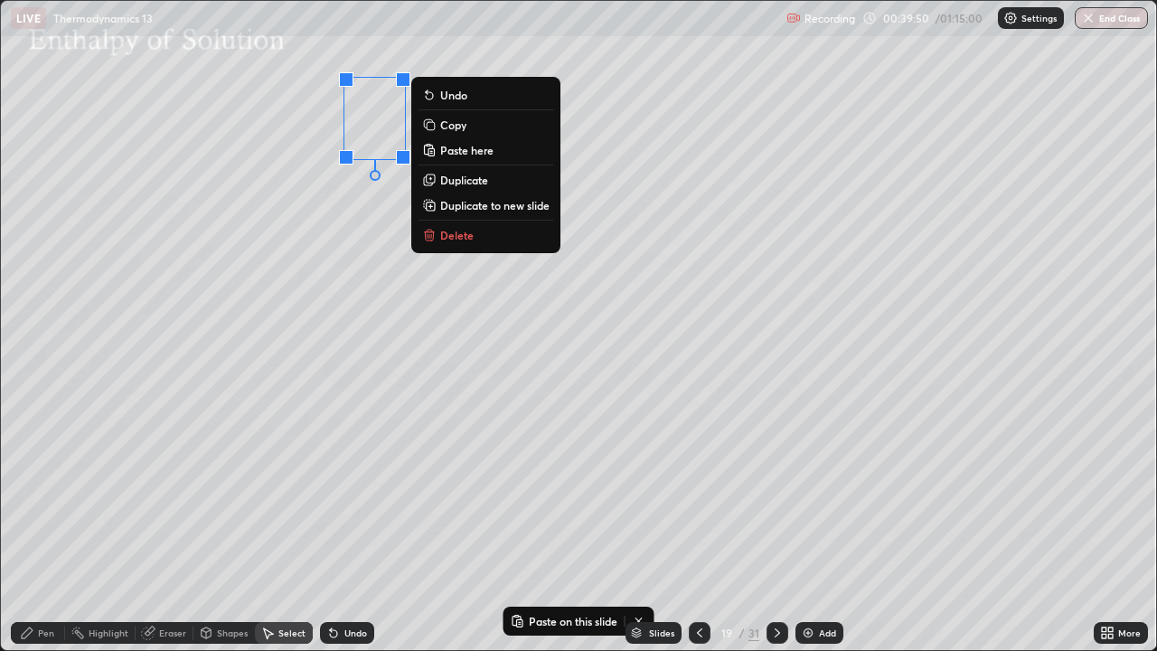
click at [378, 247] on div "0 ° Undo Copy Paste here Duplicate Duplicate to new slide Delete" at bounding box center [578, 325] width 1155 height 649
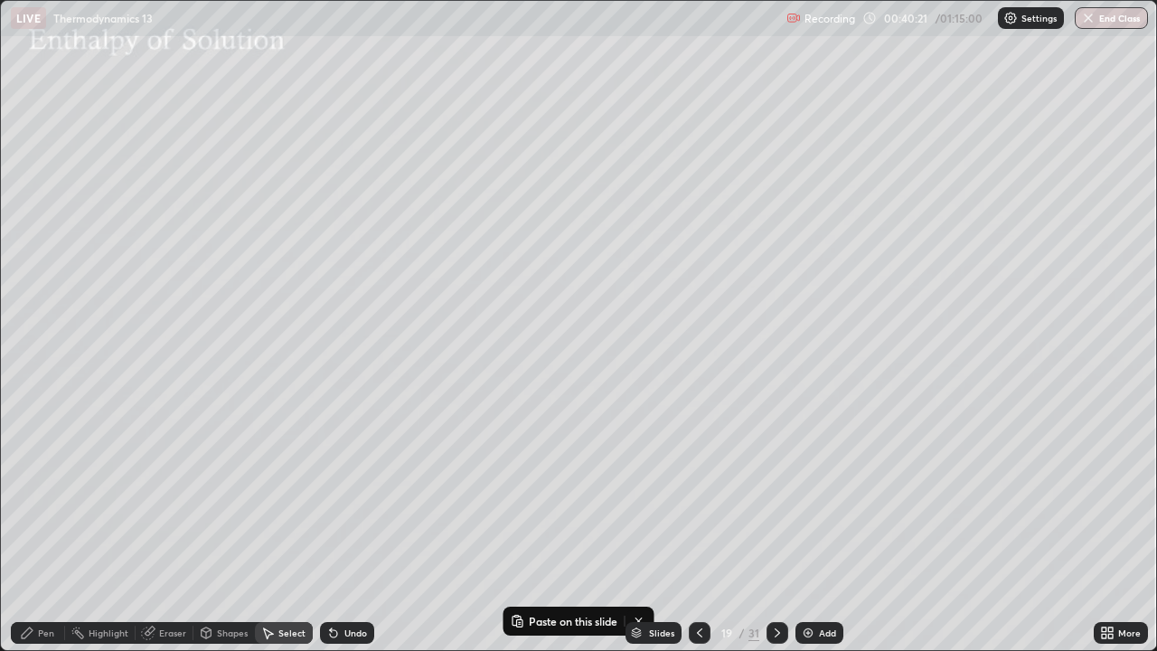
click at [61, 528] on div "Pen" at bounding box center [38, 633] width 54 height 22
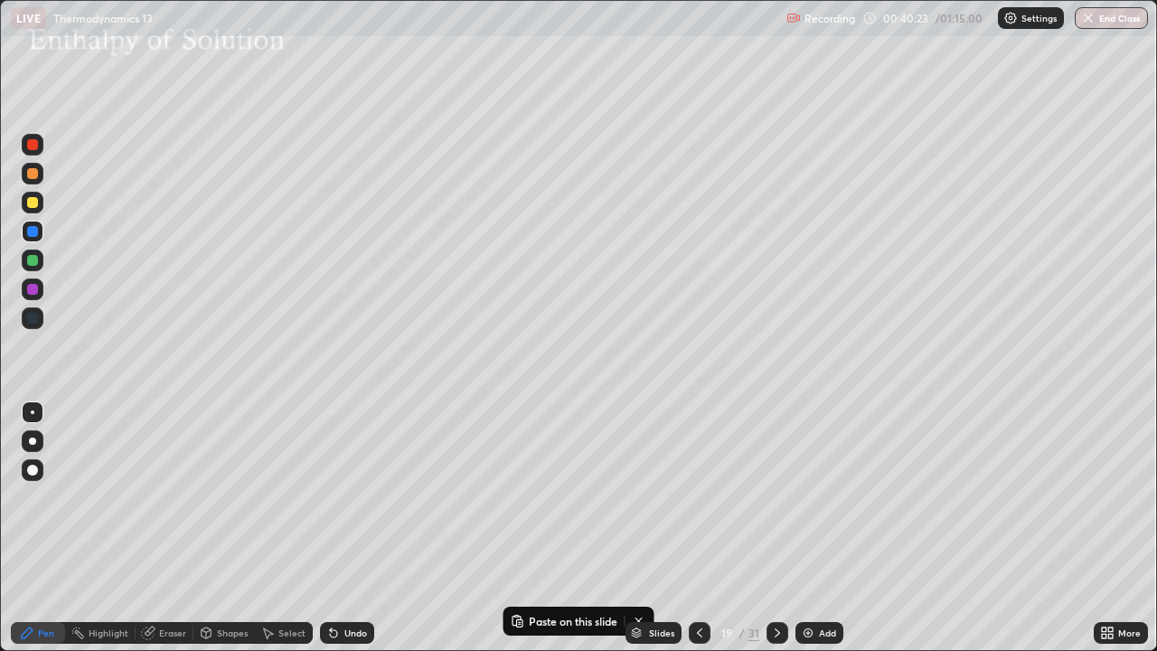
click at [35, 232] on div at bounding box center [32, 231] width 11 height 11
click at [35, 203] on div at bounding box center [32, 202] width 11 height 11
click at [34, 202] on div at bounding box center [32, 202] width 11 height 11
click at [33, 264] on div at bounding box center [32, 260] width 11 height 11
click at [32, 174] on div at bounding box center [32, 173] width 11 height 11
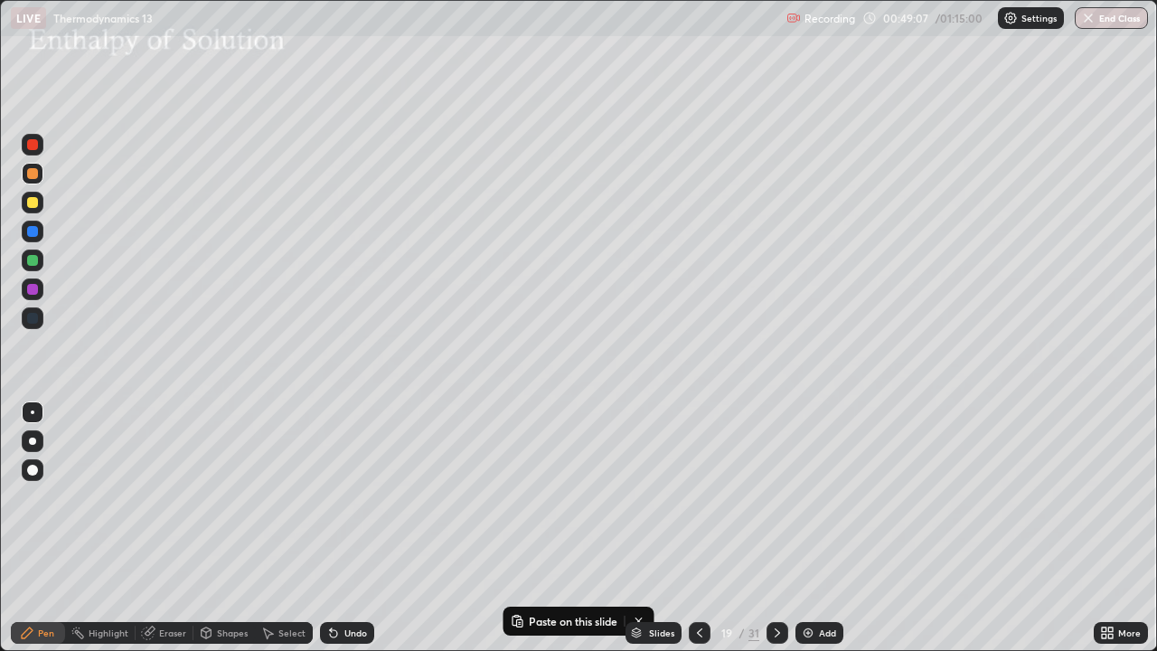
click at [773, 528] on icon at bounding box center [777, 633] width 14 height 14
click at [282, 528] on div "Select" at bounding box center [291, 632] width 27 height 9
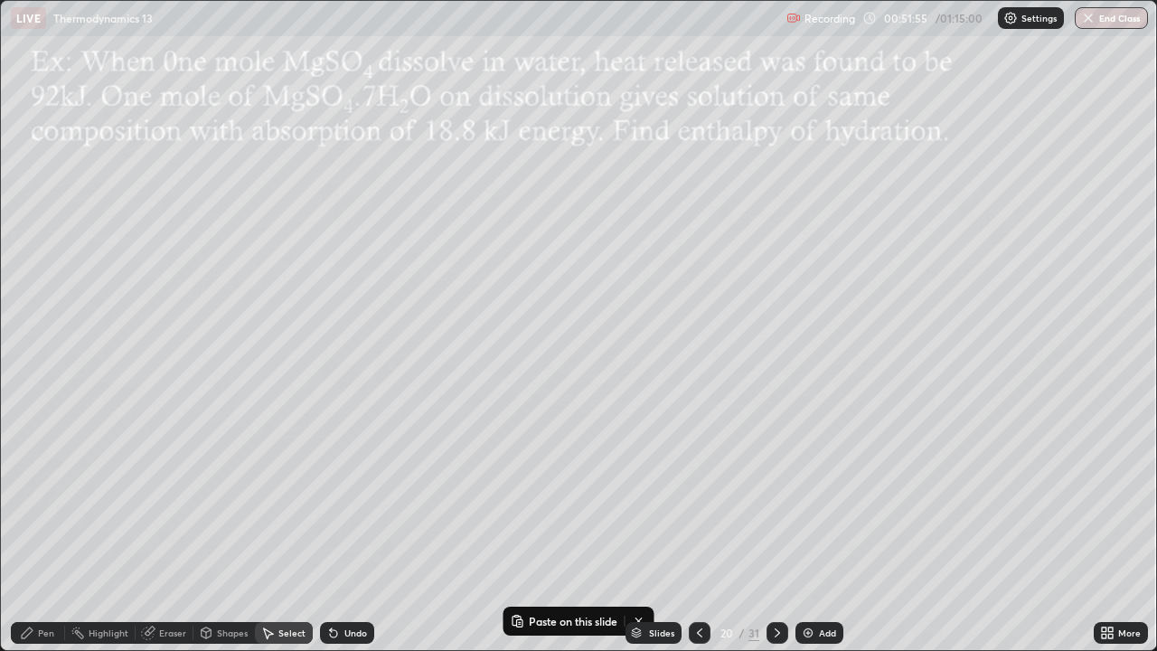
click at [60, 528] on div "Pen" at bounding box center [38, 633] width 54 height 22
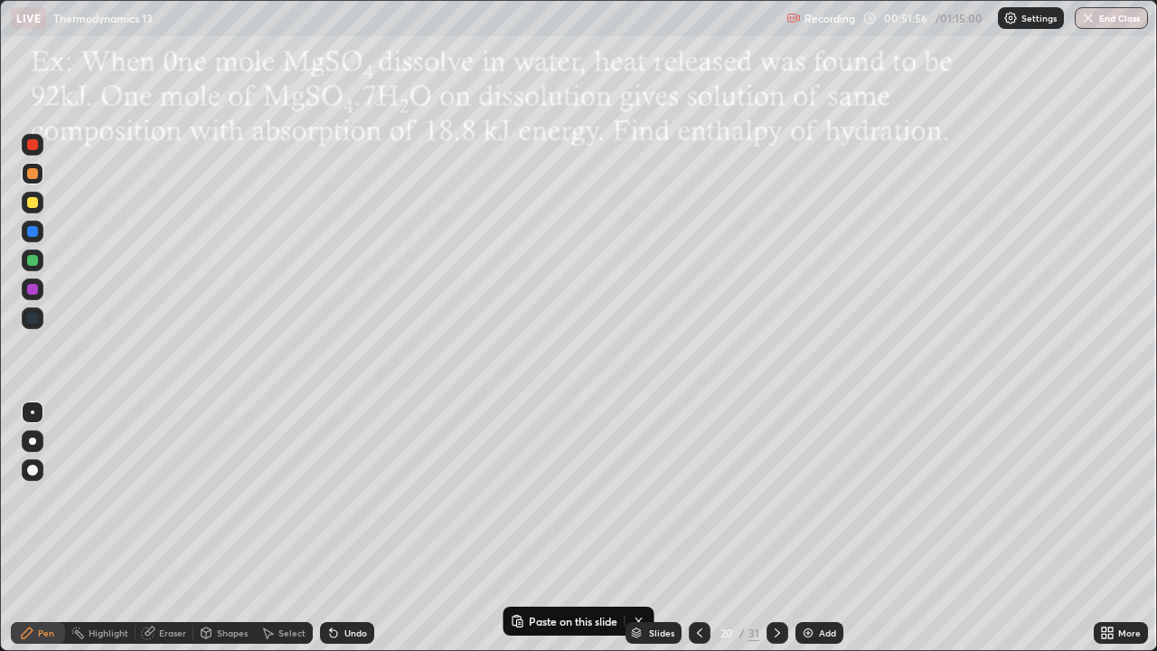
click at [35, 204] on div at bounding box center [32, 202] width 11 height 11
click at [1104, 528] on icon at bounding box center [1104, 629] width 5 height 5
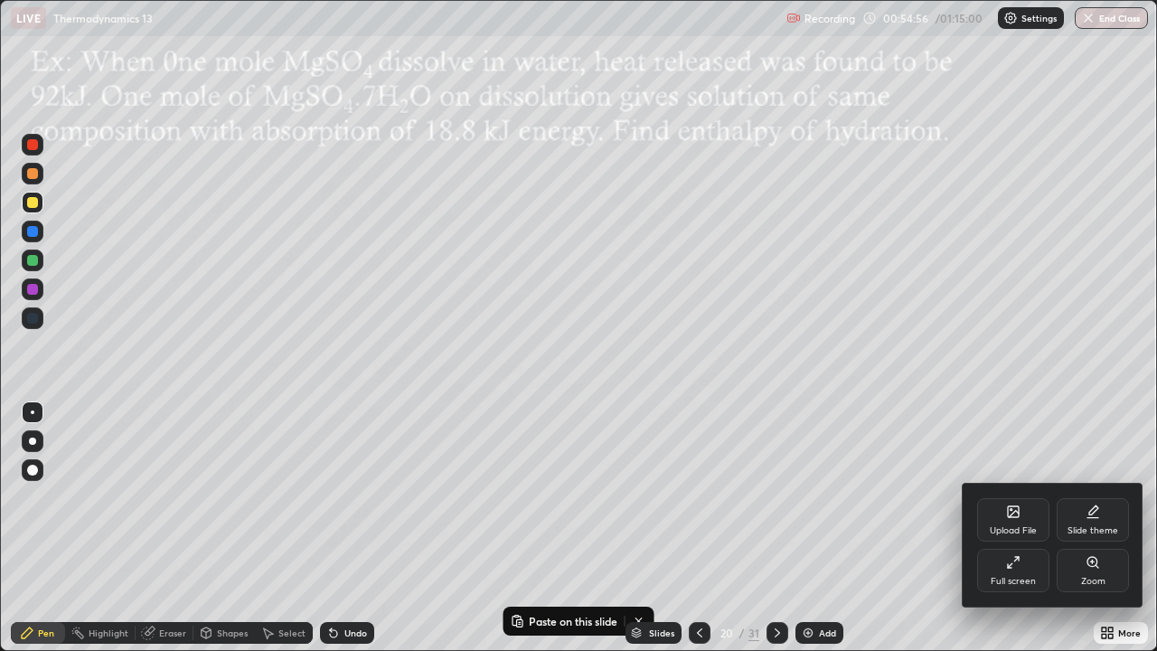
click at [1025, 528] on div "Full screen" at bounding box center [1013, 570] width 72 height 43
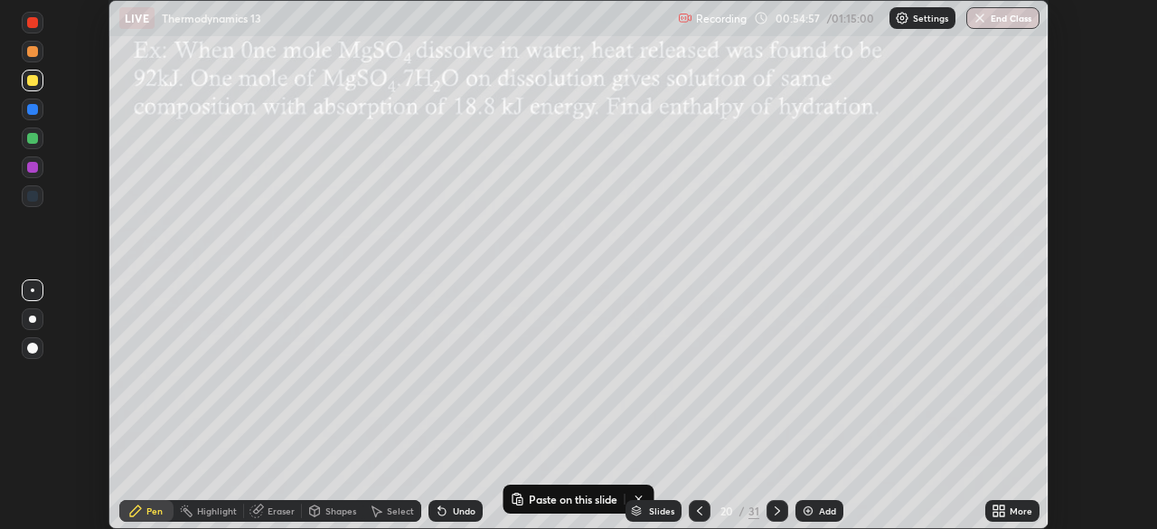
scroll to position [89866, 89238]
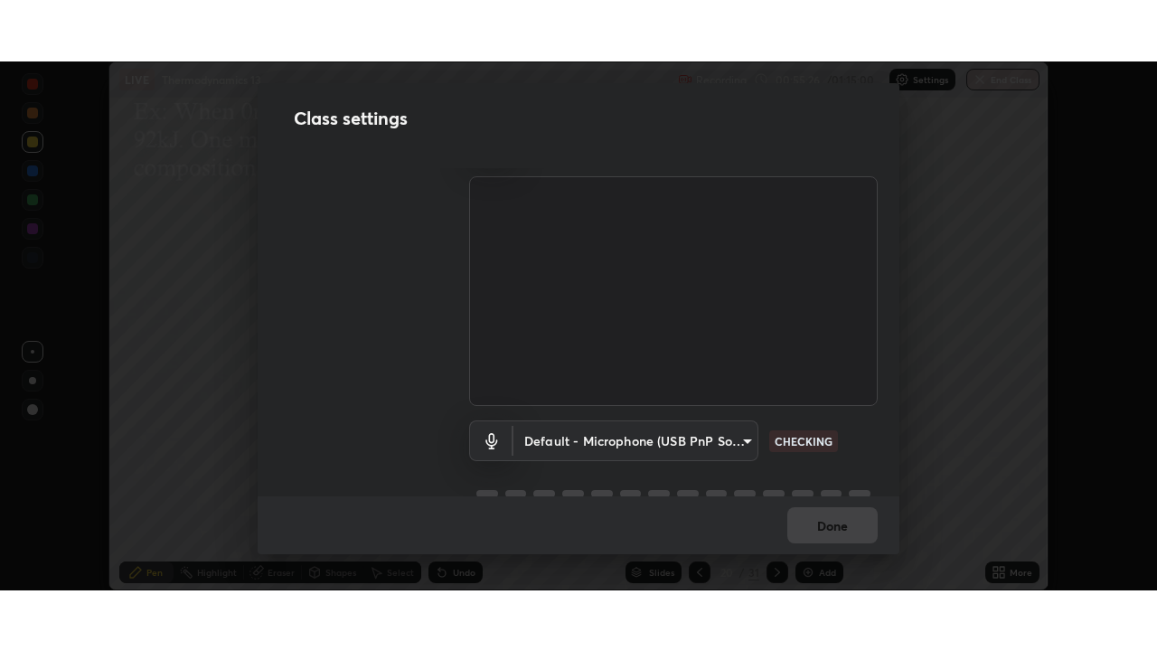
scroll to position [81, 0]
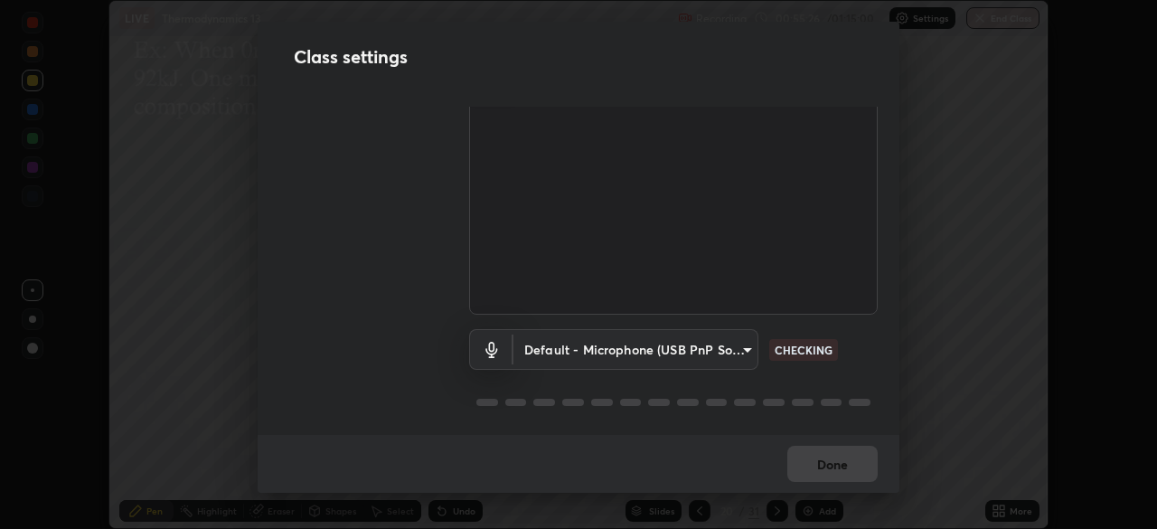
click at [749, 342] on body "Erase all LIVE Thermodynamics 13 Recording 00:55:26 / 01:15:00 Settings End Cla…" at bounding box center [578, 264] width 1157 height 529
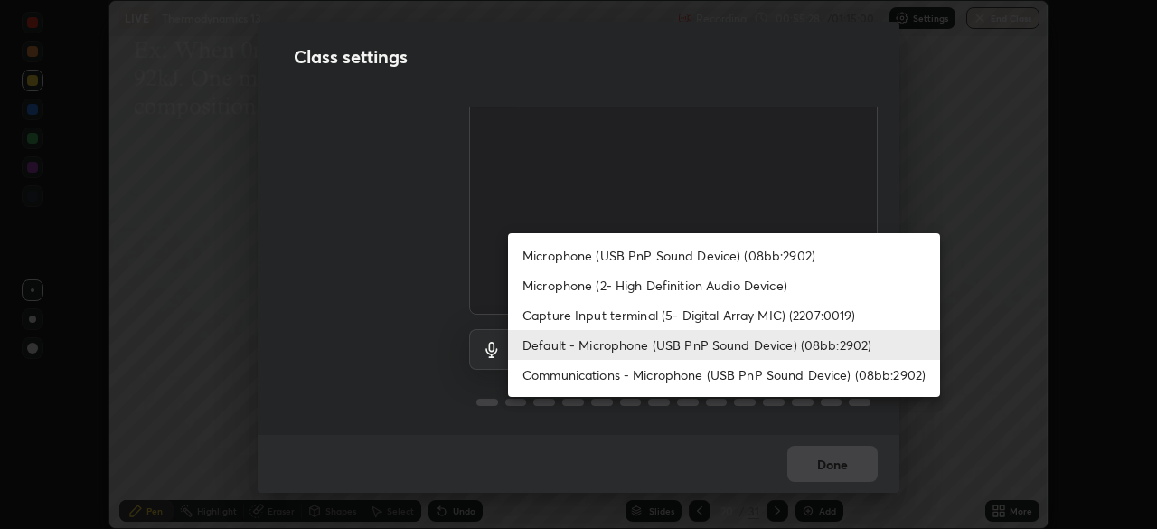
click at [723, 374] on li "Communications - Microphone (USB PnP Sound Device) (08bb:2902)" at bounding box center [724, 375] width 432 height 30
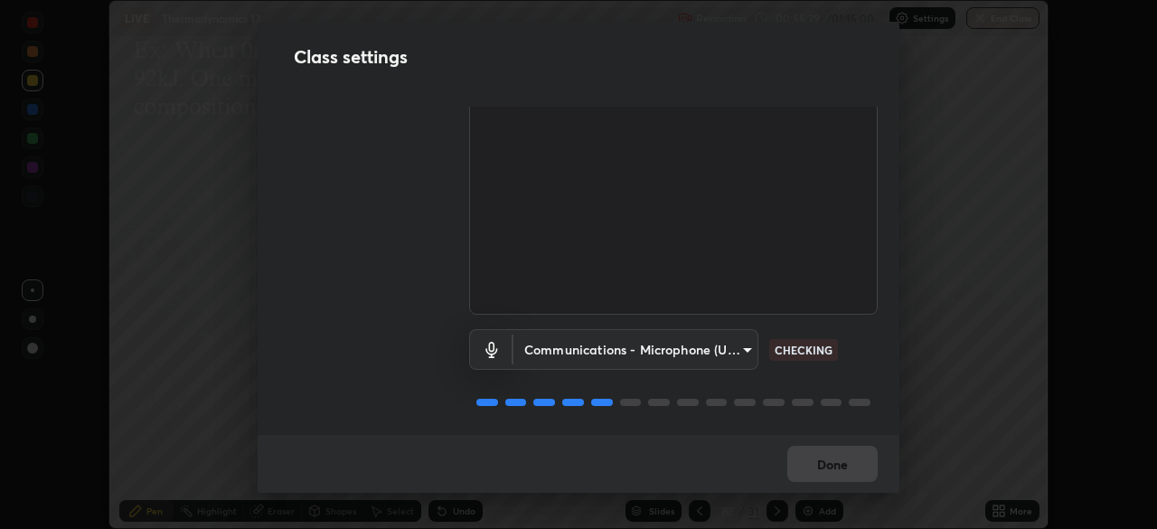
click at [750, 347] on body "Erase all LIVE Thermodynamics 13 Recording 00:55:29 / 01:15:00 Settings End Cla…" at bounding box center [578, 264] width 1157 height 529
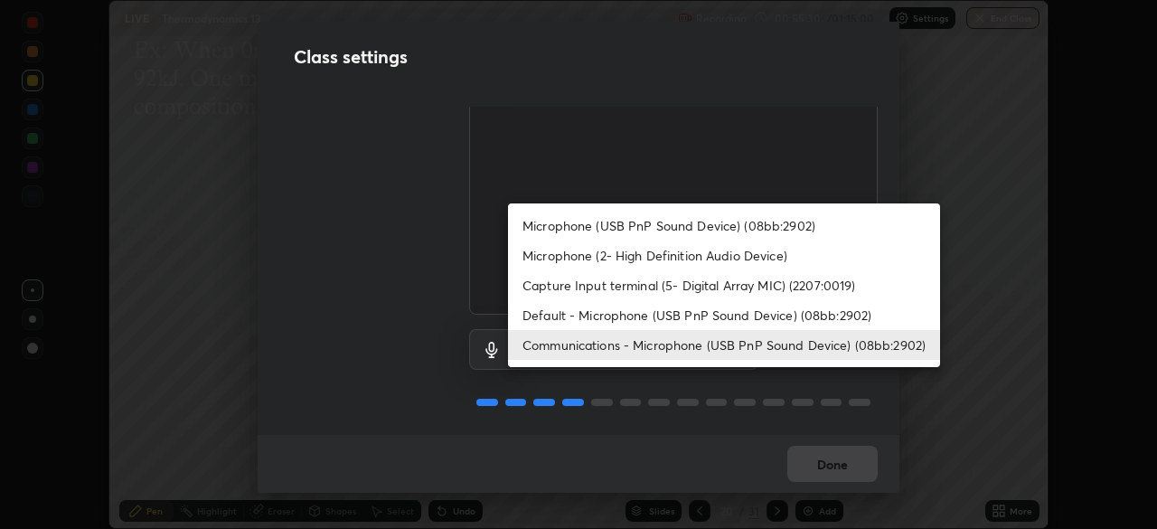
click at [678, 318] on li "Default - Microphone (USB PnP Sound Device) (08bb:2902)" at bounding box center [724, 315] width 432 height 30
type input "default"
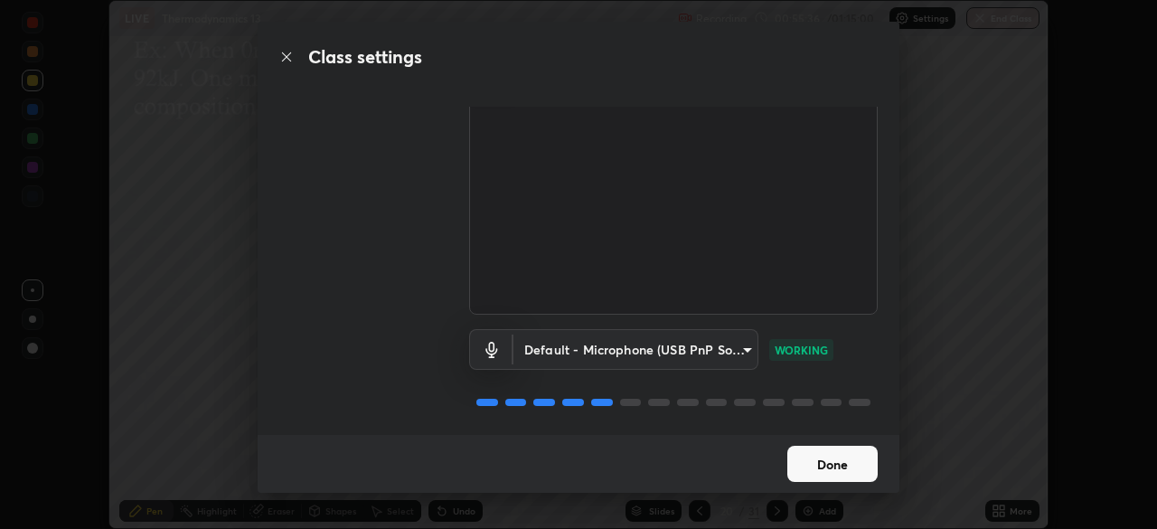
click at [854, 465] on button "Done" at bounding box center [832, 464] width 90 height 36
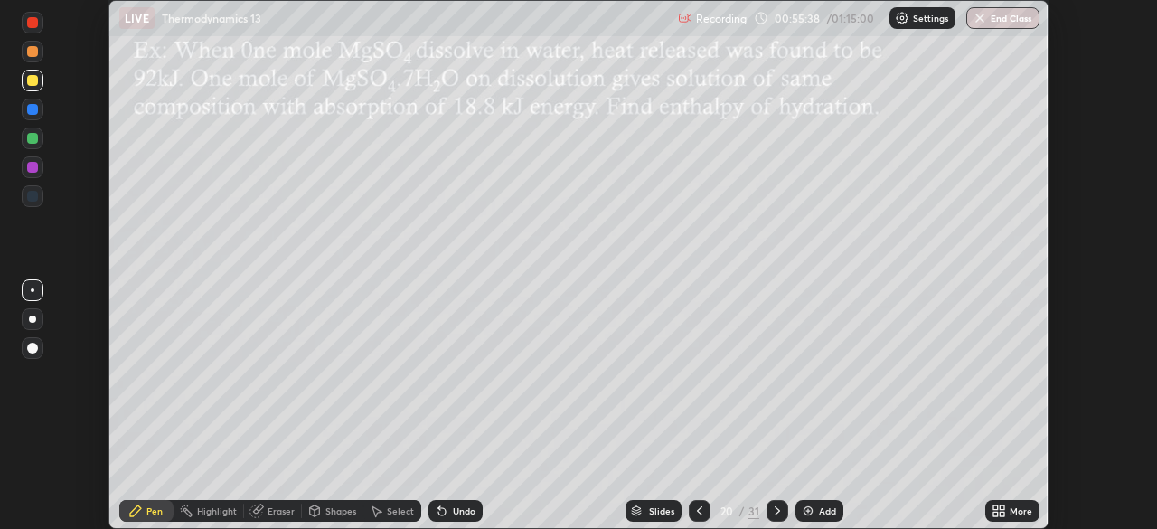
click at [1001, 510] on icon at bounding box center [999, 510] width 14 height 14
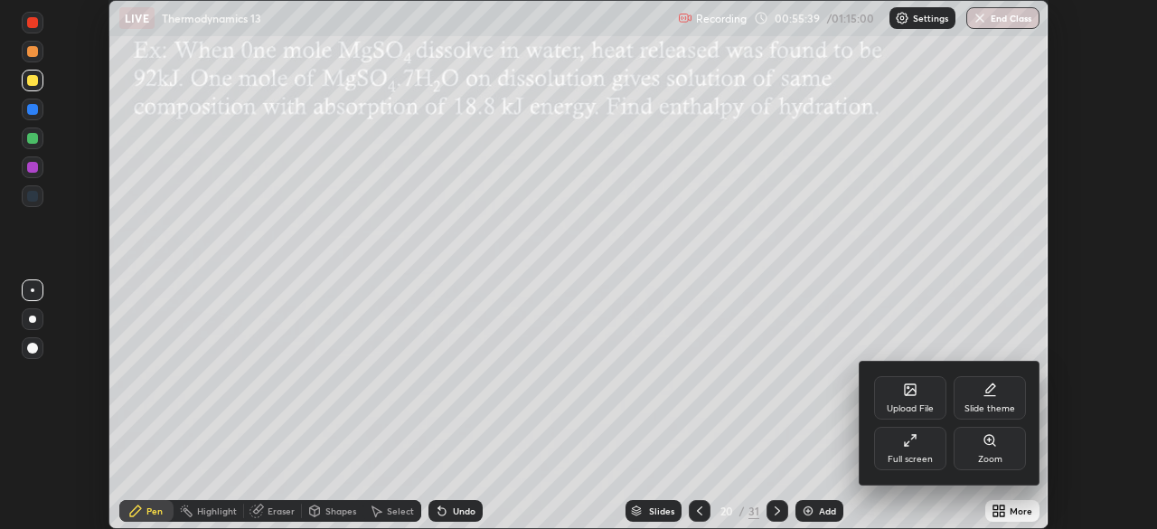
click at [928, 450] on div "Full screen" at bounding box center [910, 448] width 72 height 43
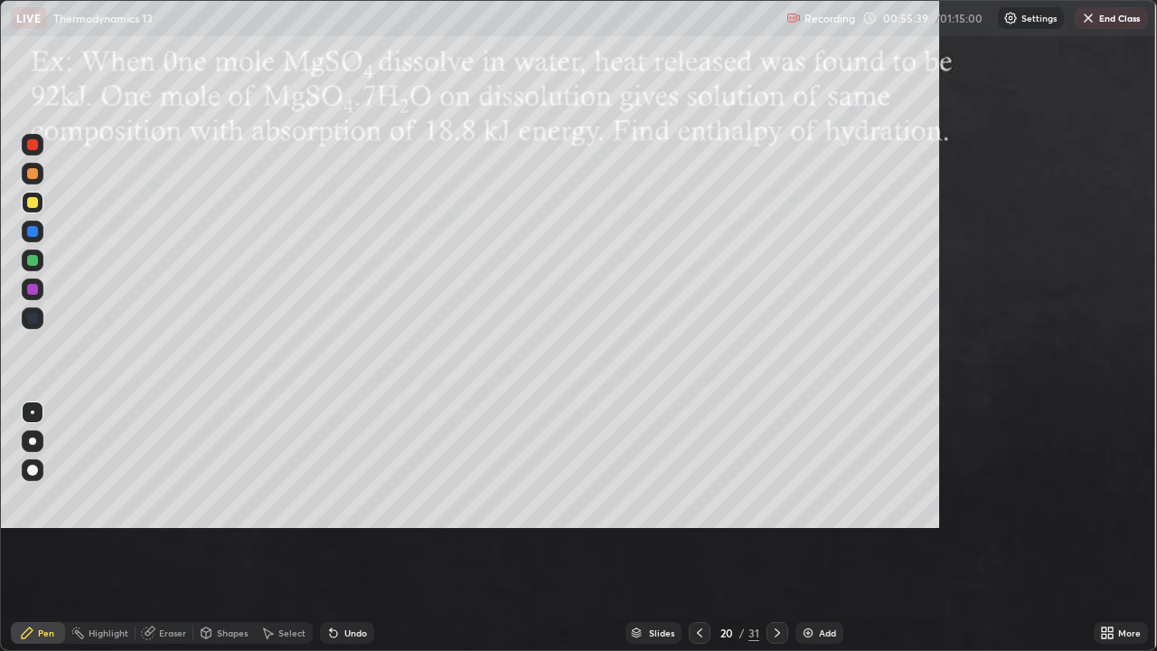
scroll to position [651, 1157]
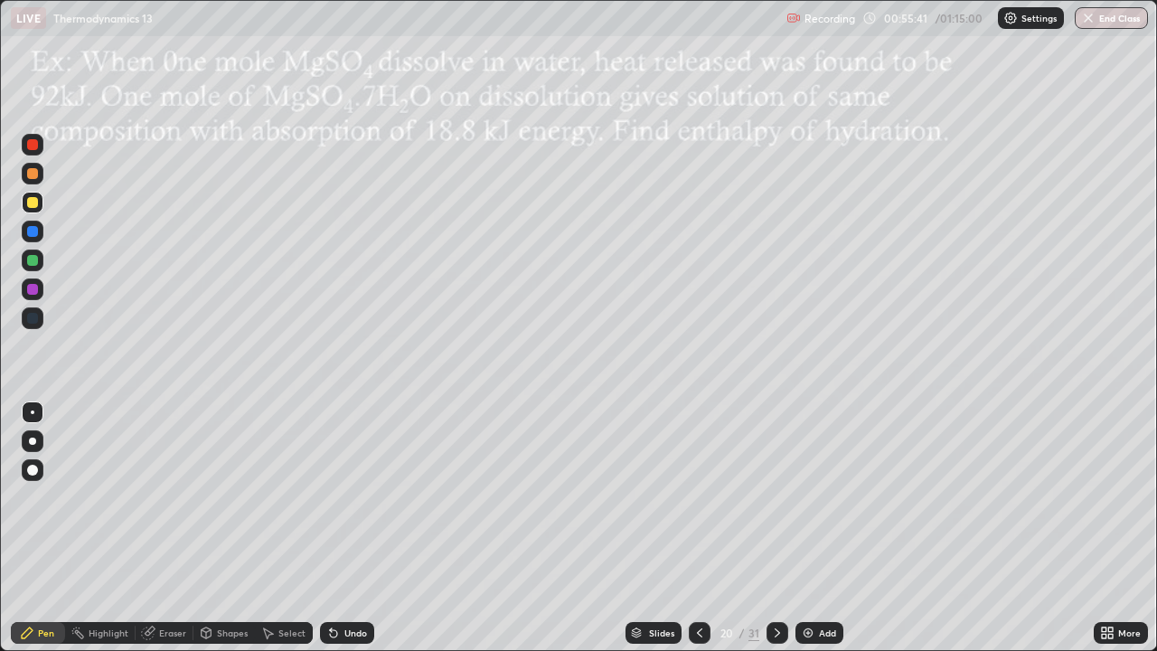
click at [776, 528] on icon at bounding box center [777, 633] width 14 height 14
click at [36, 199] on div at bounding box center [32, 202] width 11 height 11
click at [35, 175] on div at bounding box center [32, 173] width 11 height 11
click at [33, 255] on div at bounding box center [32, 260] width 11 height 11
click at [34, 259] on div at bounding box center [32, 260] width 11 height 11
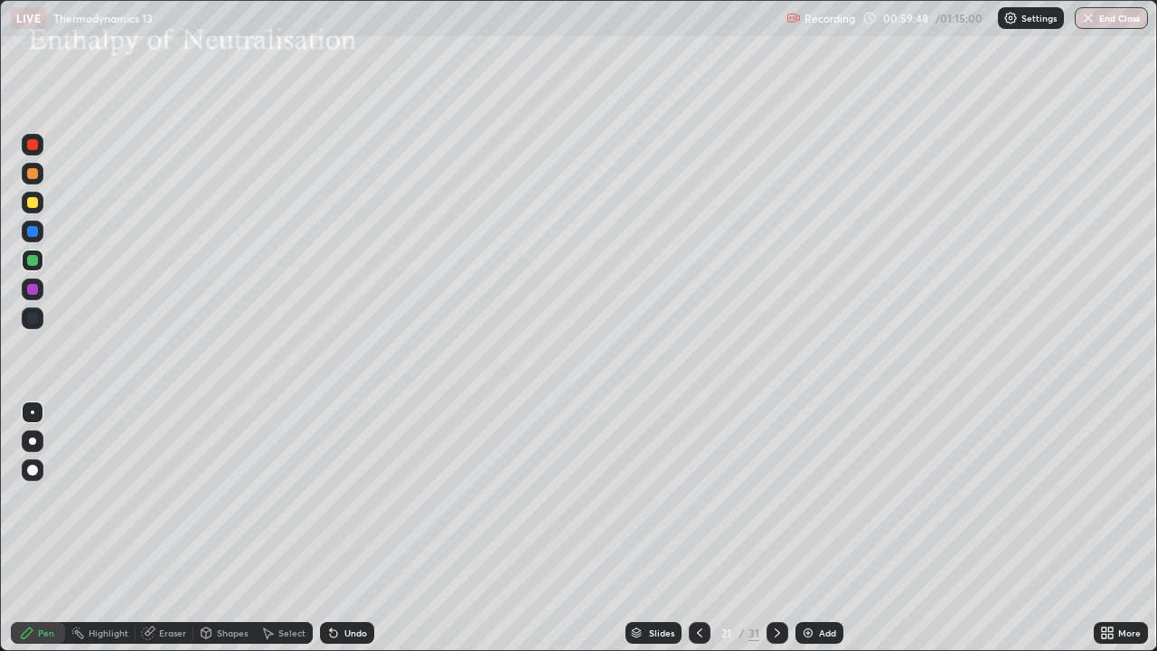
click at [36, 178] on div at bounding box center [33, 174] width 22 height 22
click at [801, 528] on img at bounding box center [808, 633] width 14 height 14
click at [33, 318] on div at bounding box center [32, 318] width 11 height 11
click at [36, 317] on div at bounding box center [32, 318] width 11 height 11
click at [697, 528] on icon at bounding box center [699, 633] width 14 height 14
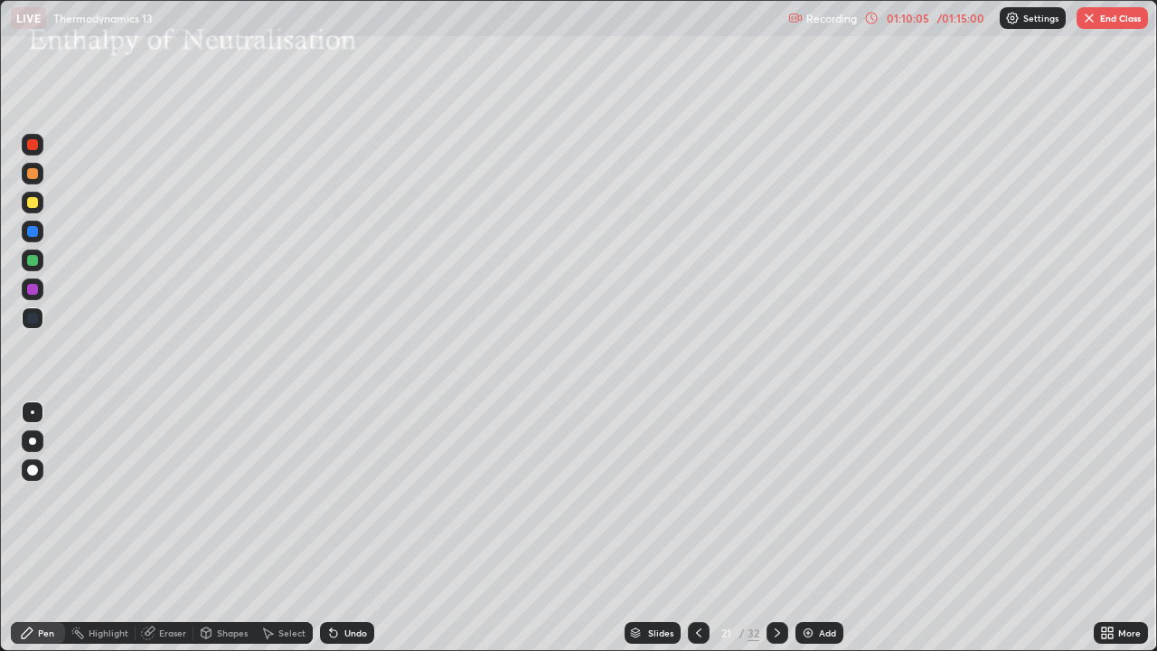
click at [776, 528] on div at bounding box center [778, 633] width 22 height 22
click at [776, 528] on icon at bounding box center [777, 633] width 14 height 14
click at [697, 528] on icon at bounding box center [699, 633] width 14 height 14
click at [700, 528] on icon at bounding box center [699, 633] width 14 height 14
click at [1098, 19] on button "End Class" at bounding box center [1112, 18] width 71 height 22
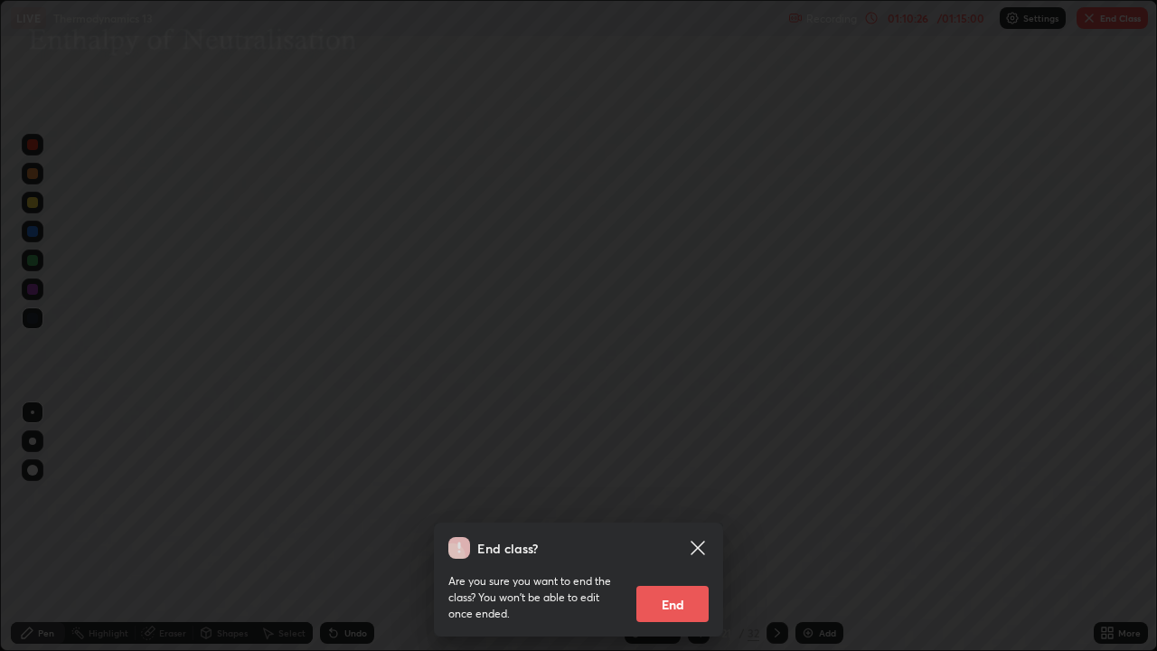
click at [685, 528] on button "End" at bounding box center [672, 604] width 72 height 36
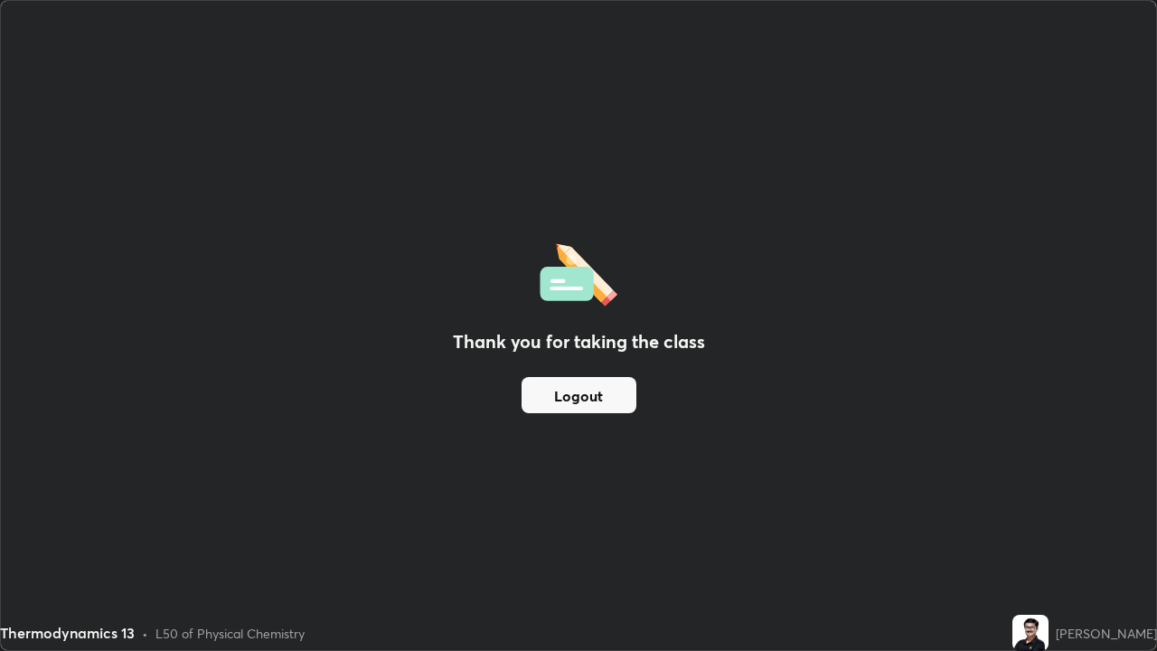
click at [588, 398] on button "Logout" at bounding box center [579, 395] width 115 height 36
